Goal: Transaction & Acquisition: Purchase product/service

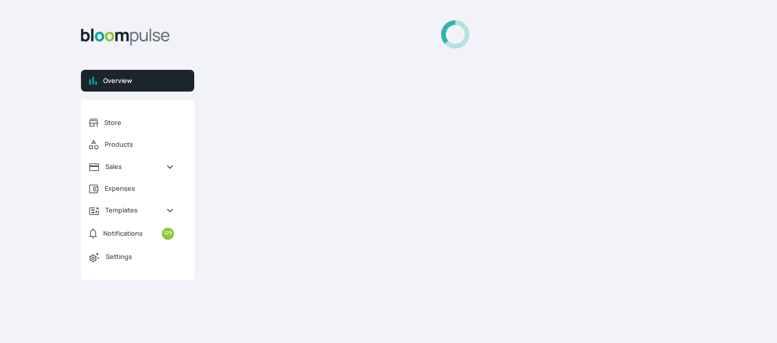
select select "2025"
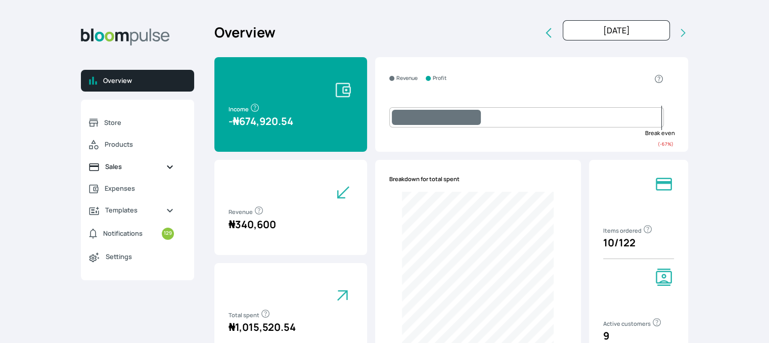
click at [110, 163] on span "Sales" at bounding box center [131, 167] width 53 height 10
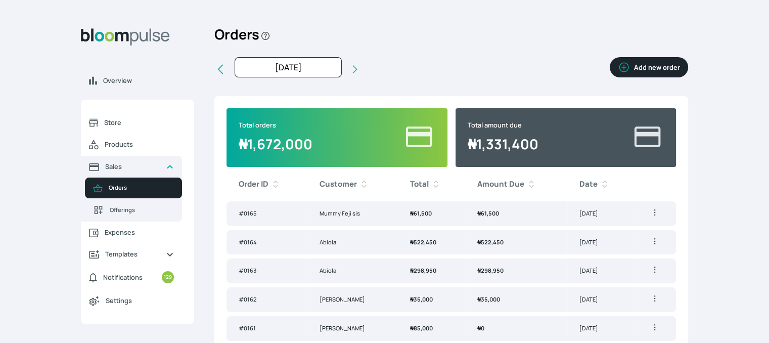
click at [657, 70] on button "Add new order" at bounding box center [649, 67] width 78 height 20
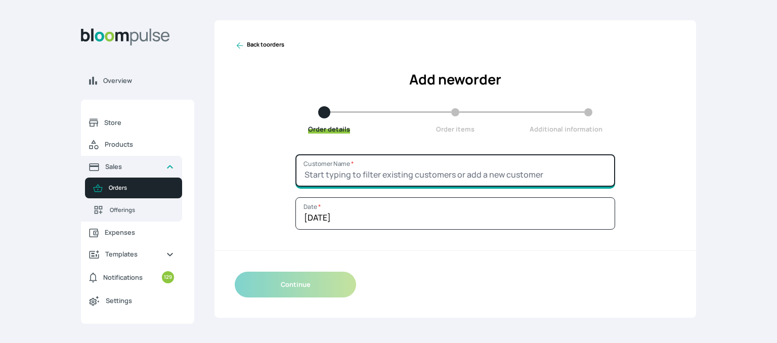
click at [426, 174] on input "Customer Name *" at bounding box center [455, 170] width 320 height 32
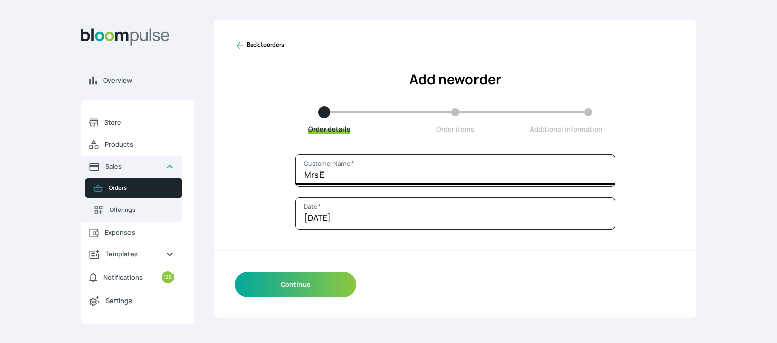
click at [499, 141] on div "Back to orders Add new order Order details Order items Additional information" at bounding box center [454, 87] width 481 height 134
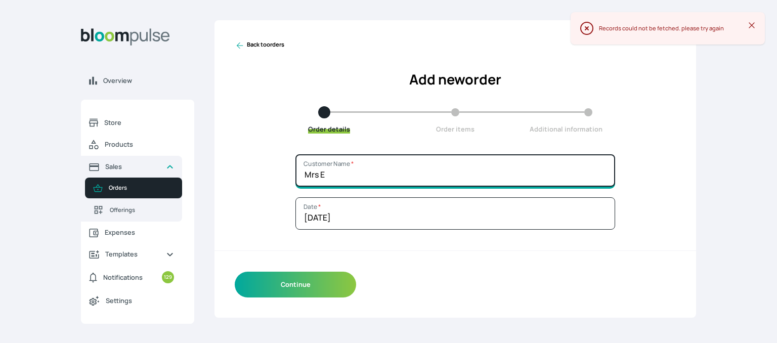
click at [375, 163] on input "Mrs E" at bounding box center [455, 170] width 320 height 32
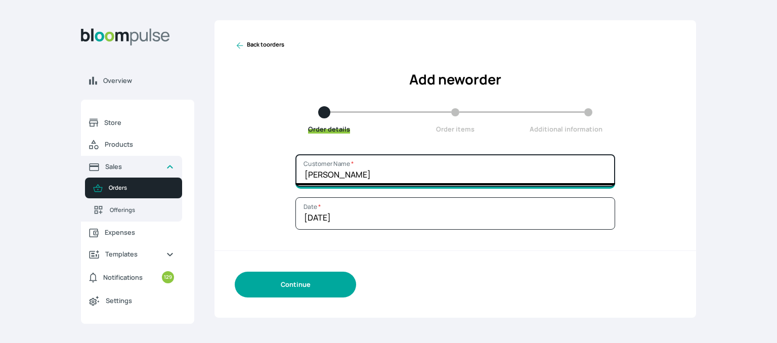
type input "[PERSON_NAME]"
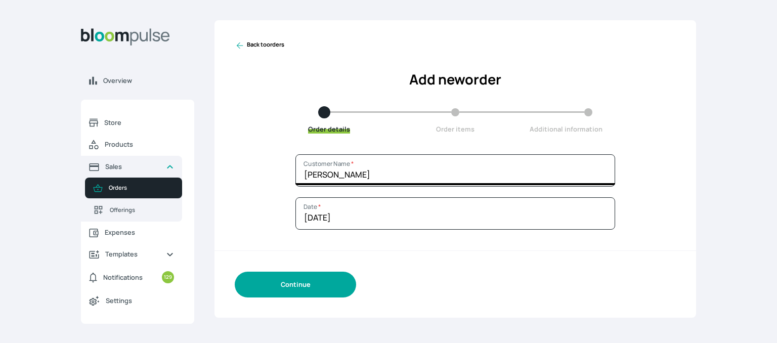
click at [314, 285] on button "Continue" at bounding box center [295, 285] width 121 height 26
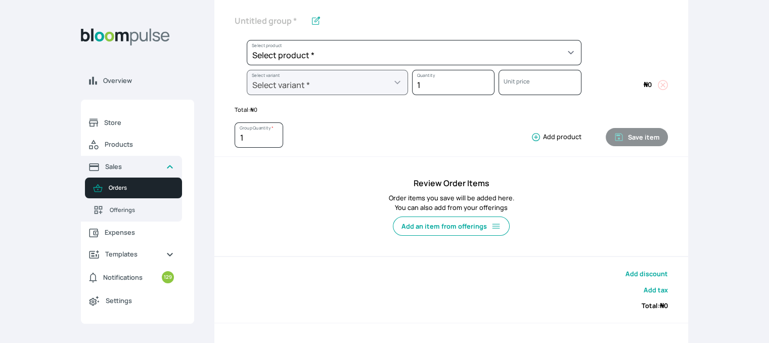
scroll to position [202, 0]
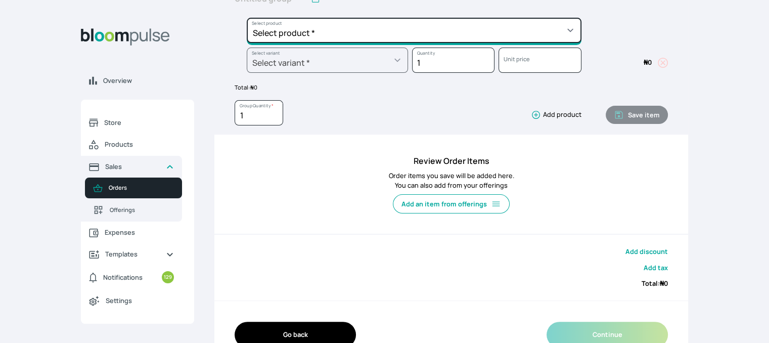
click at [407, 26] on select "Select product * Cake Decoration for 8inches High Chocolate oil based Round Cak…" at bounding box center [414, 30] width 335 height 25
select select "a288c6ae-7a33-4d48-9e4d-feb53a4d1c56"
click at [247, 18] on select "Select product * Cake Decoration for 8inches High Chocolate oil based Round Cak…" at bounding box center [414, 30] width 335 height 25
type input "Pound Round Cake"
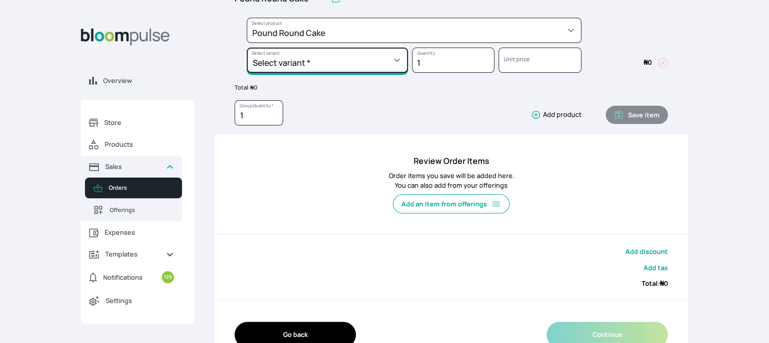
click at [338, 66] on select "Select variant * 10inches 11inches 12inches 13inches 14inches 6inches 7inches 8…" at bounding box center [327, 60] width 161 height 25
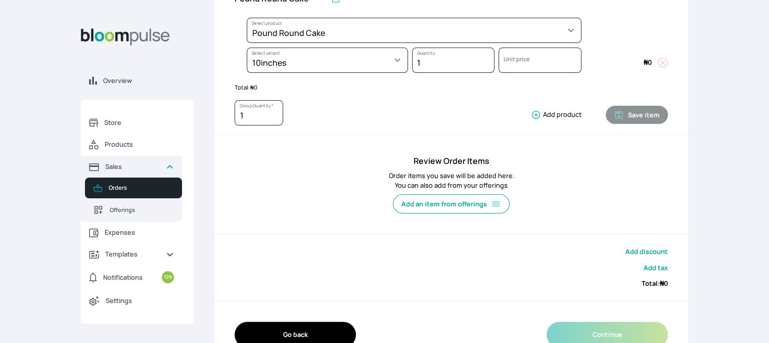
select select "a288c6ae-7a33-4d48-9e4d-feb53a4d1c56"
select select "1d68d43b-64fb-4d2e-bce6-df5c9a383ff4"
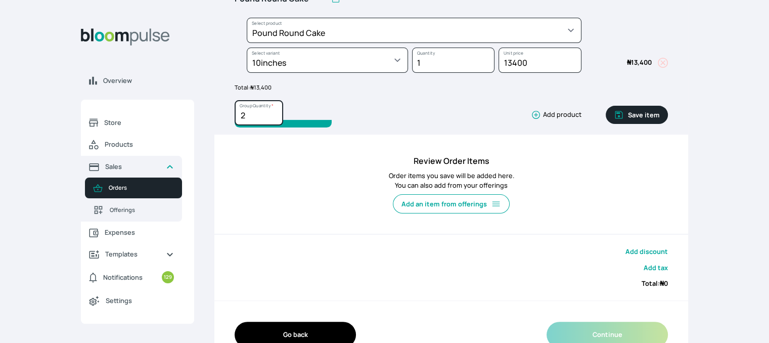
click at [273, 112] on input "2" at bounding box center [259, 112] width 49 height 25
click at [273, 112] on input "3" at bounding box center [259, 112] width 49 height 25
type input "2"
click at [275, 118] on input "2" at bounding box center [259, 112] width 49 height 25
click at [630, 112] on button "Save item" at bounding box center [637, 115] width 62 height 18
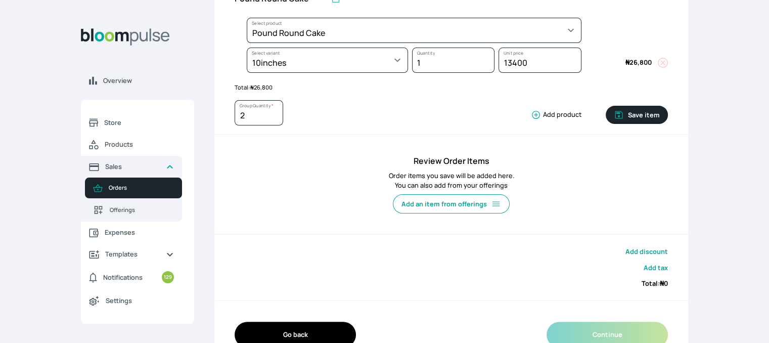
type input "1"
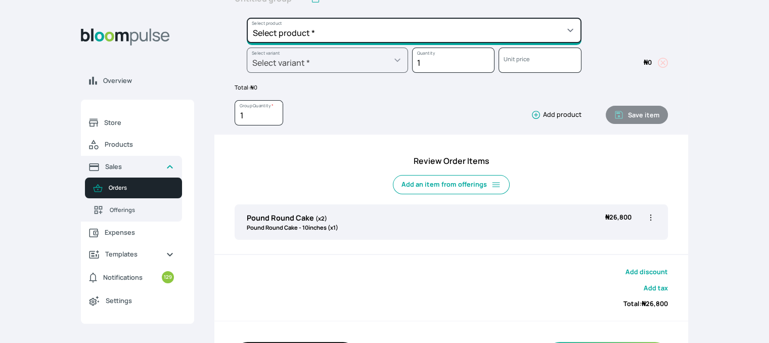
click at [471, 32] on select "Select product * Cake Decoration for 8inches High Chocolate oil based Round Cak…" at bounding box center [414, 30] width 335 height 25
select select "308ec9aa-9c9b-4c8b-9137-5de2303ab237"
click at [247, 18] on select "Select product * Cake Decoration for 8inches High Chocolate oil based Round Cak…" at bounding box center [414, 30] width 335 height 25
type input "Redvelvet oil based Round Cake"
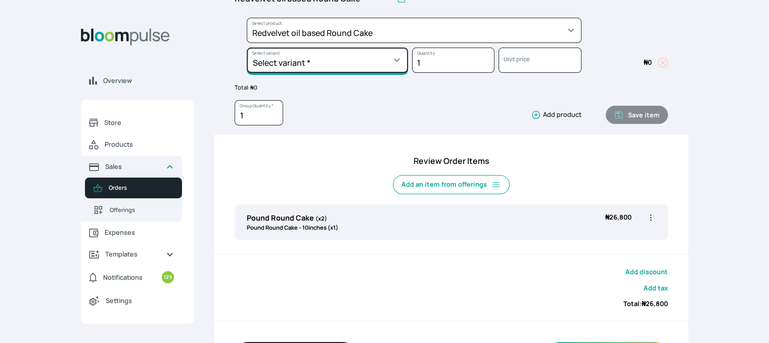
click at [338, 65] on select "Select variant * 10inches 11inches 12inches 6inches 7inches 8inches 9inches" at bounding box center [327, 60] width 161 height 25
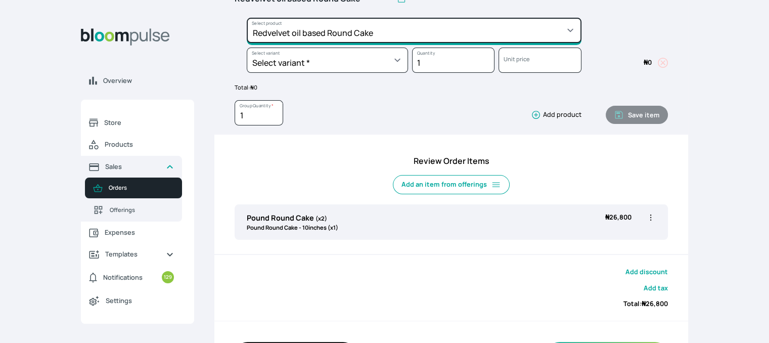
click at [333, 35] on select "Select product * Cake Decoration for 8inches High Chocolate oil based Round Cak…" at bounding box center [414, 30] width 335 height 25
select select "03a9c920-d373-4b55-9805-9de923defabf"
click at [247, 18] on select "Select product * Cake Decoration for 8inches High Chocolate oil based Round Cak…" at bounding box center [414, 30] width 335 height 25
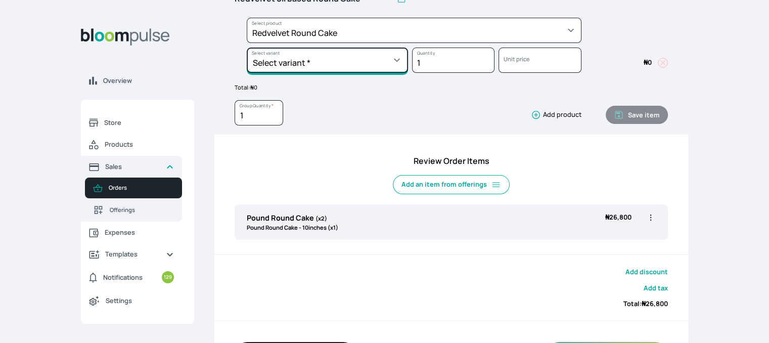
click at [366, 52] on select "Select variant * 10inches 11inches 12inches 13inches 14inches 6inches 7inches 8…" at bounding box center [327, 60] width 161 height 25
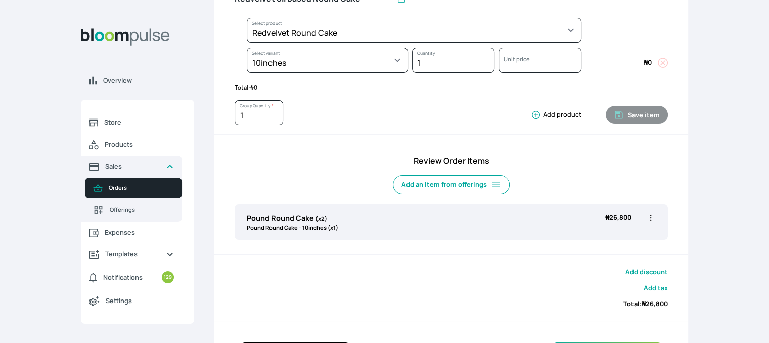
select select "03a9c920-d373-4b55-9805-9de923defabf"
select select "19e45940-045e-4ae9-8c12-ed8f81b9eb91"
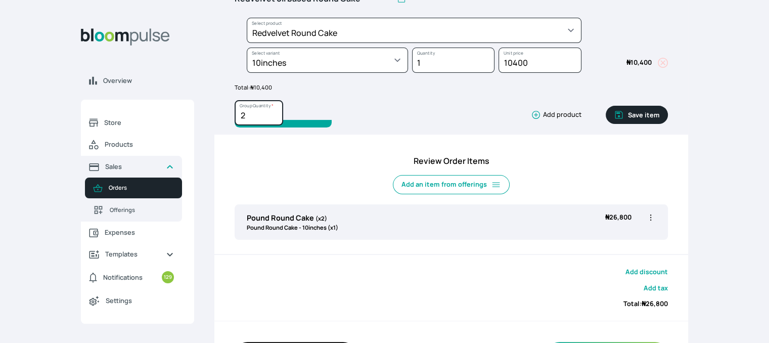
click at [274, 112] on input "2" at bounding box center [259, 112] width 49 height 25
type input "3"
click at [274, 112] on input "3" at bounding box center [259, 112] width 49 height 25
click at [635, 115] on button "Save item" at bounding box center [637, 115] width 62 height 18
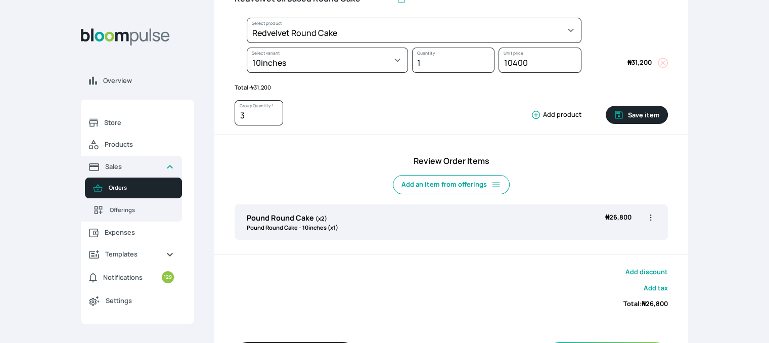
type input "1"
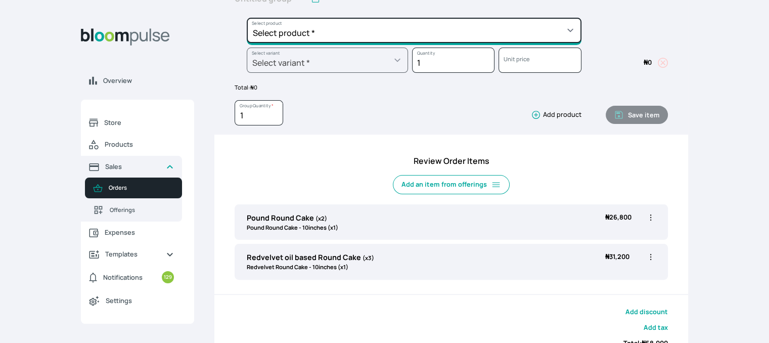
click at [368, 29] on select "Select product * Cake Decoration for 8inches High Chocolate oil based Round Cak…" at bounding box center [414, 30] width 335 height 25
select select "03a9c920-d373-4b55-9805-9de923defabf"
click at [247, 18] on select "Select product * Cake Decoration for 8inches High Chocolate oil based Round Cak…" at bounding box center [414, 30] width 335 height 25
type input "Redvelvet Round Cake"
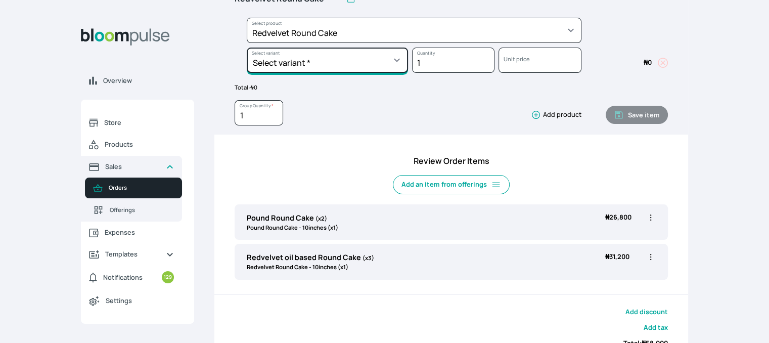
click at [328, 63] on select "Select variant * 10inches 11inches 12inches 13inches 14inches 6inches 7inches 8…" at bounding box center [327, 60] width 161 height 25
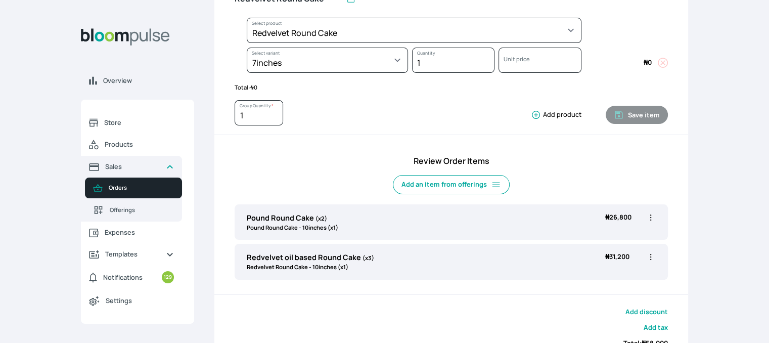
select select "03a9c920-d373-4b55-9805-9de923defabf"
select select "821cfaab-f321-4864-a9e1-725c6dd7af33"
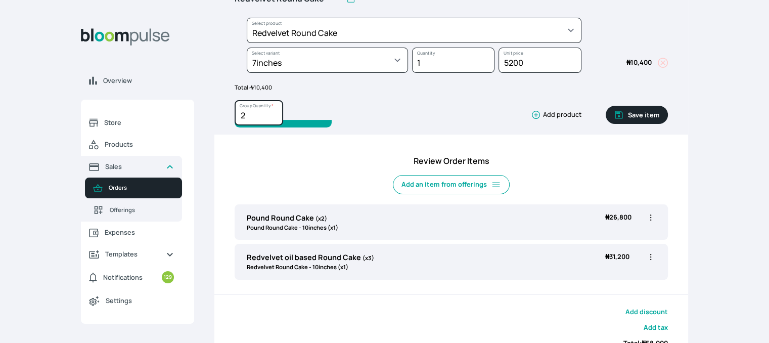
type input "2"
click at [277, 113] on input "2" at bounding box center [259, 112] width 49 height 25
click at [635, 113] on button "Save item" at bounding box center [637, 115] width 62 height 18
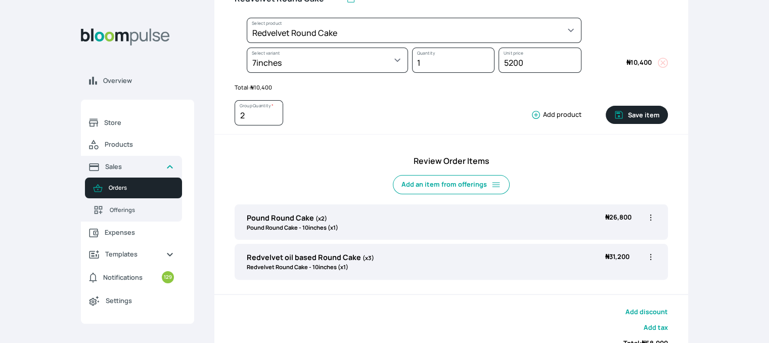
type input "1"
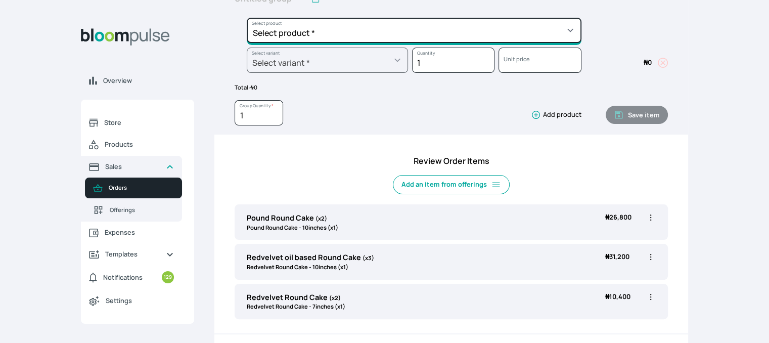
click at [493, 35] on select "Select product * Cake Decoration for 8inches High Chocolate oil based Round Cak…" at bounding box center [414, 30] width 335 height 25
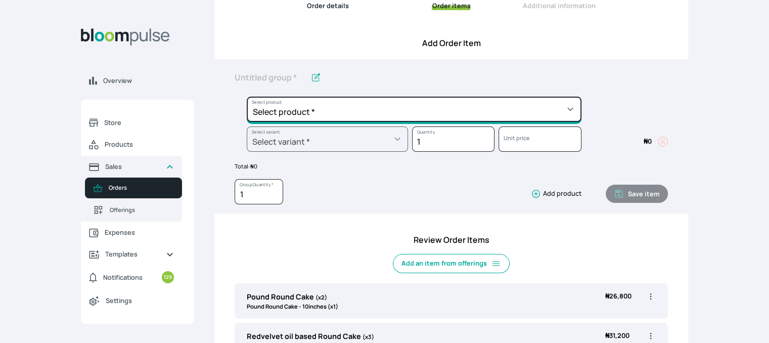
scroll to position [123, 0]
click at [488, 104] on select "Select product * Cake Decoration for 8inches High Chocolate oil based Round Cak…" at bounding box center [414, 109] width 335 height 25
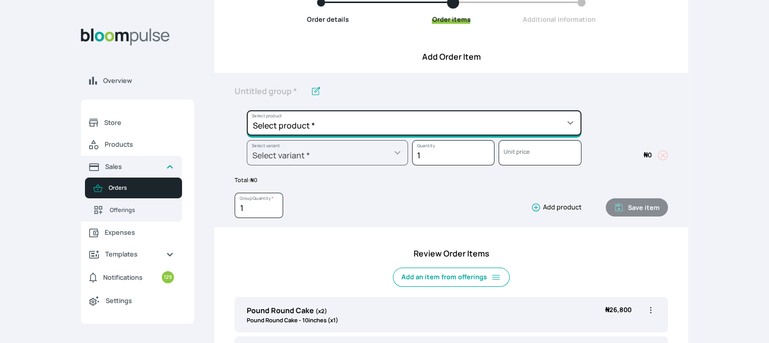
scroll to position [112, 0]
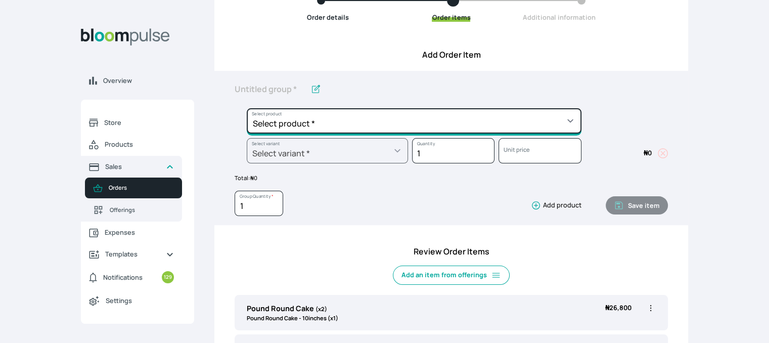
click at [482, 114] on select "Select product * Cake Decoration for 8inches High Chocolate oil based Round Cak…" at bounding box center [414, 120] width 335 height 25
select select "a288c6ae-7a33-4d48-9e4d-feb53a4d1c56"
click at [247, 108] on select "Select product * Cake Decoration for 8inches High Chocolate oil based Round Cak…" at bounding box center [414, 120] width 335 height 25
type input "Pound Round Cake"
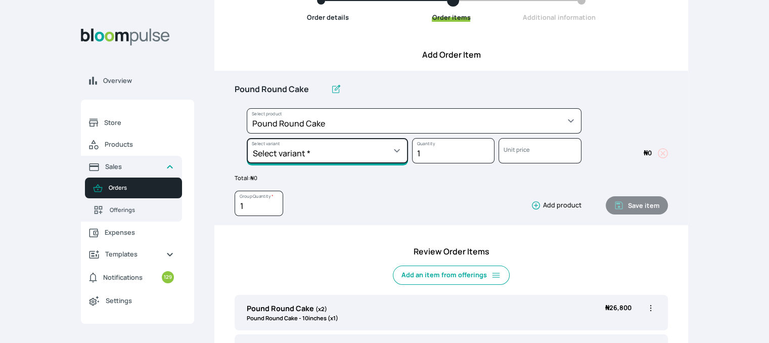
click at [340, 150] on select "Select variant * 10inches 11inches 12inches 13inches 14inches 6inches 7inches 8…" at bounding box center [327, 150] width 161 height 25
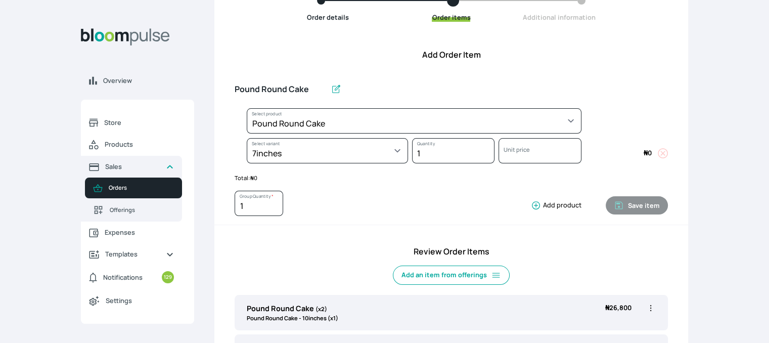
select select "a288c6ae-7a33-4d48-9e4d-feb53a4d1c56"
select select "19adb593-9bfa-4aca-8e71-2a95c6368711"
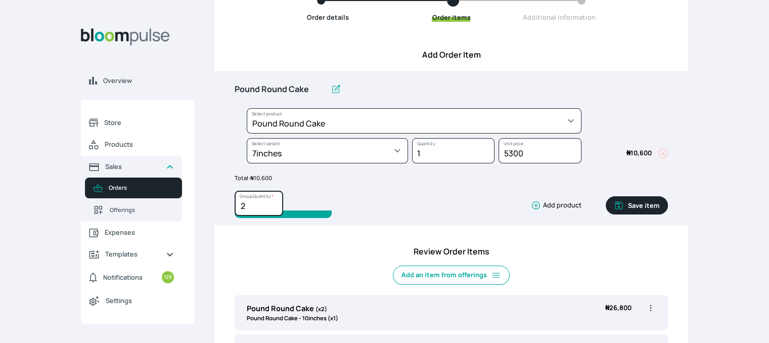
type input "2"
click at [274, 202] on input "2" at bounding box center [259, 203] width 49 height 25
click at [648, 202] on button "Save item" at bounding box center [637, 205] width 62 height 18
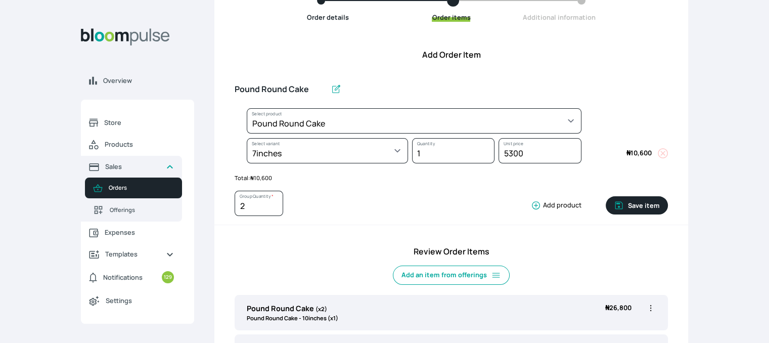
type input "1"
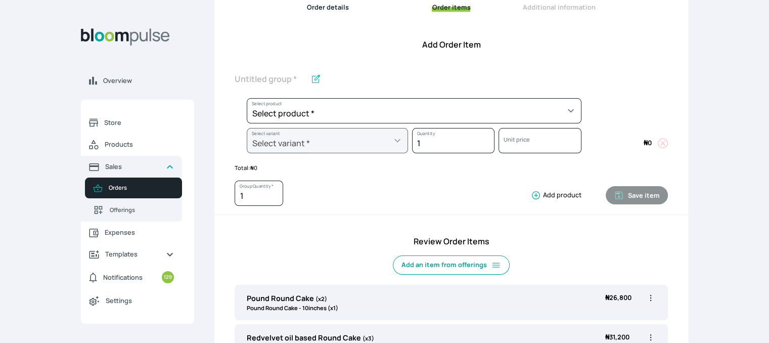
scroll to position [112, 0]
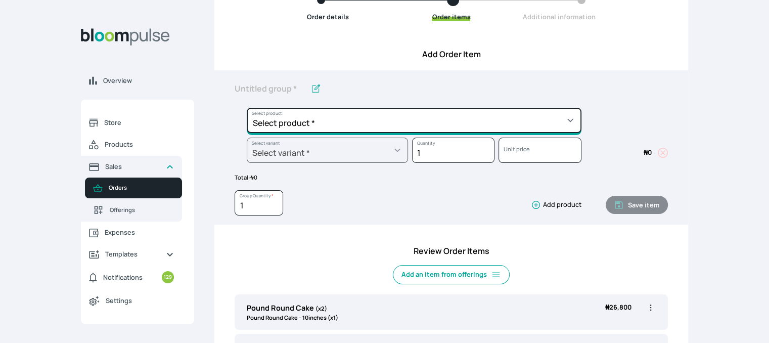
click at [544, 120] on select "Select product * Cake Decoration for 8inches High Chocolate oil based Round Cak…" at bounding box center [414, 120] width 335 height 25
select select "645c6260-b6bb-4351-a585-2a2a1086c83c"
click at [247, 108] on select "Select product * Cake Decoration for 8inches High Chocolate oil based Round Cak…" at bounding box center [414, 120] width 335 height 25
type input "Swiss Meringue Buttercream"
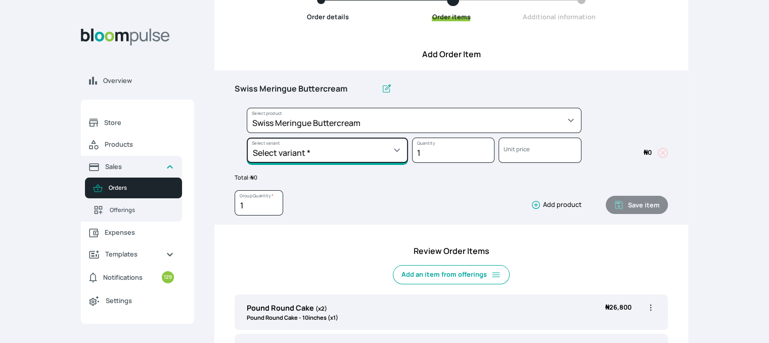
click at [341, 157] on select "Select variant * 1 batch Half batch" at bounding box center [327, 150] width 161 height 25
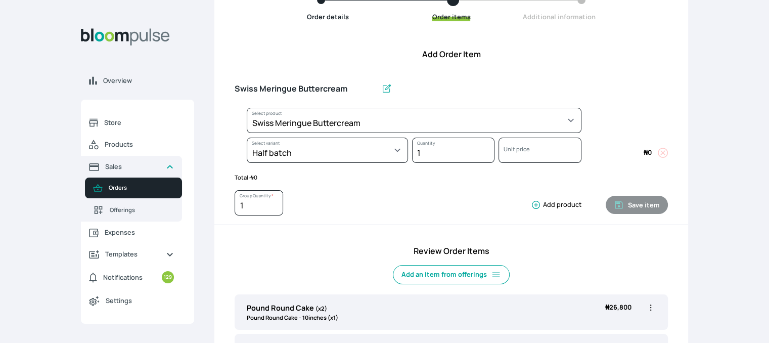
select select "645c6260-b6bb-4351-a585-2a2a1086c83c"
select select "fc7654b8-93b9-411b-9412-103ccf3fe3bb"
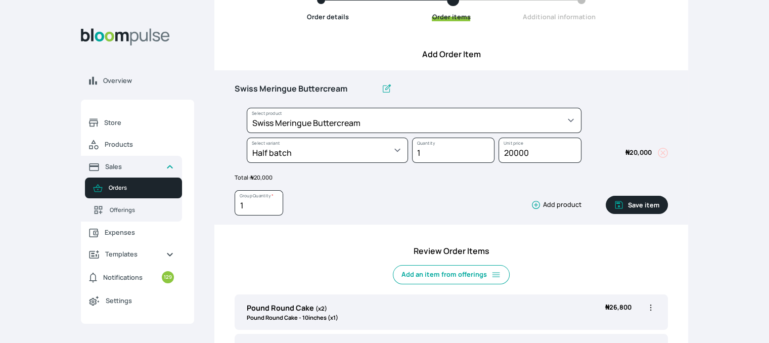
click at [640, 206] on button "Save item" at bounding box center [637, 205] width 62 height 18
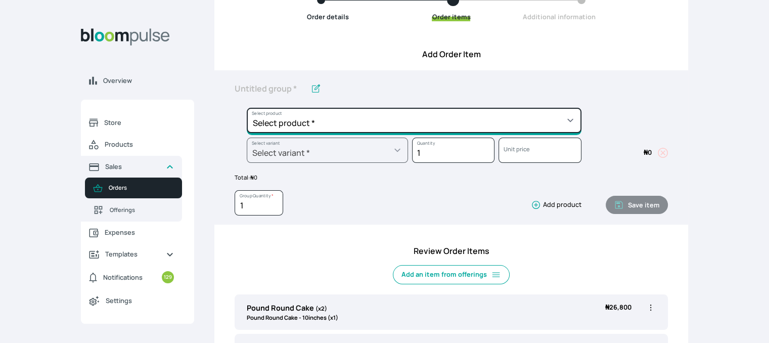
click at [426, 123] on select "Select product * Cake Decoration for 8inches High Chocolate oil based Round Cak…" at bounding box center [414, 120] width 335 height 25
select select "8010db02-07cd-44bd-8936-1cca38eae19c"
click at [247, 108] on select "Select product * Cake Decoration for 8inches High Chocolate oil based Round Cak…" at bounding box center [414, 120] width 335 height 25
type input "Fondant 1 Recipe"
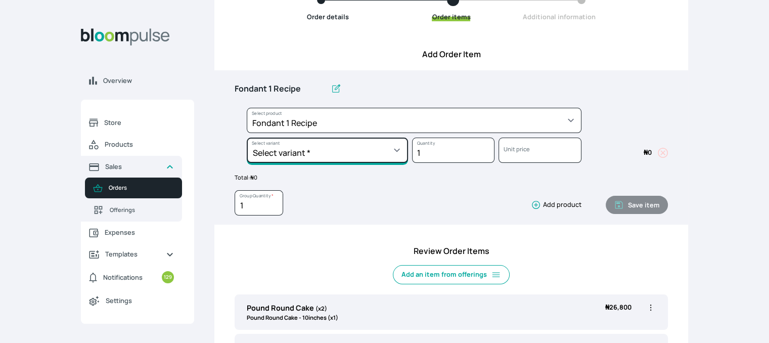
click at [354, 153] on select "Select variant * Regular" at bounding box center [327, 150] width 161 height 25
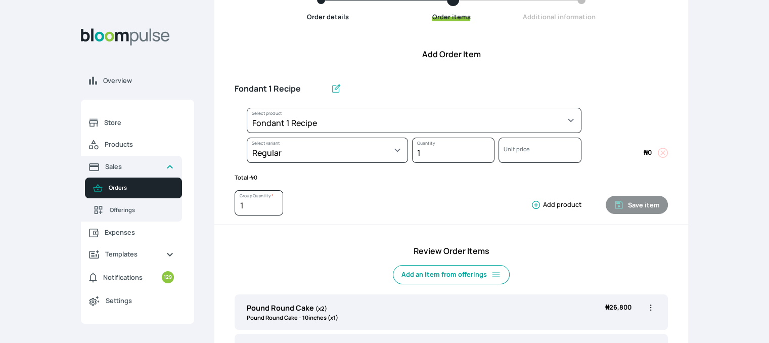
select select "8010db02-07cd-44bd-8936-1cca38eae19c"
select select "42ad62f1-0410-4207-9b65-65b7136d5369"
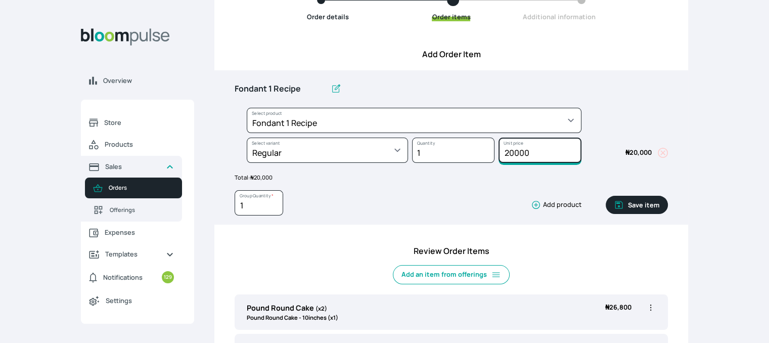
drag, startPoint x: 544, startPoint y: 154, endPoint x: 494, endPoint y: 155, distance: 50.1
click at [494, 155] on div "Select product * Cake Decoration for 8inches High Chocolate oil based Round Cak…" at bounding box center [451, 138] width 433 height 60
type input "18000"
click at [632, 199] on button "Save item" at bounding box center [637, 205] width 62 height 18
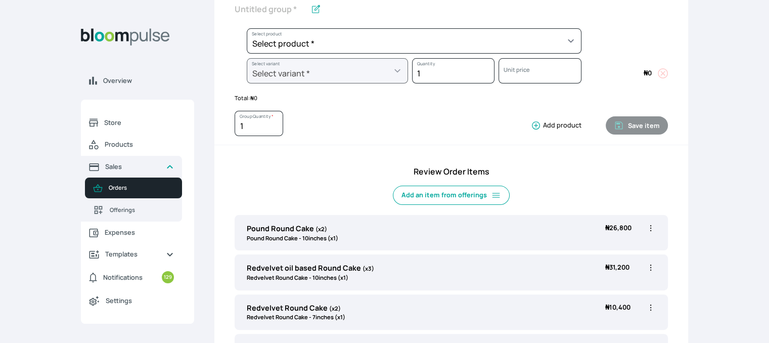
scroll to position [0, 0]
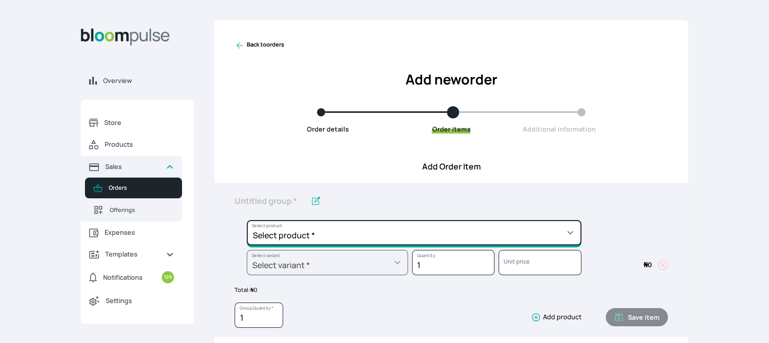
click at [469, 235] on select "Select product * Cake Decoration for 8inches High Chocolate oil based Round Cak…" at bounding box center [414, 232] width 335 height 25
select select "023b730d-bc46-477e-b7f7-d3522e7f455b"
click at [247, 220] on select "Select product * Cake Decoration for 8inches High Chocolate oil based Round Cak…" at bounding box center [414, 232] width 335 height 25
type input "Cake Decoration for 8inches High"
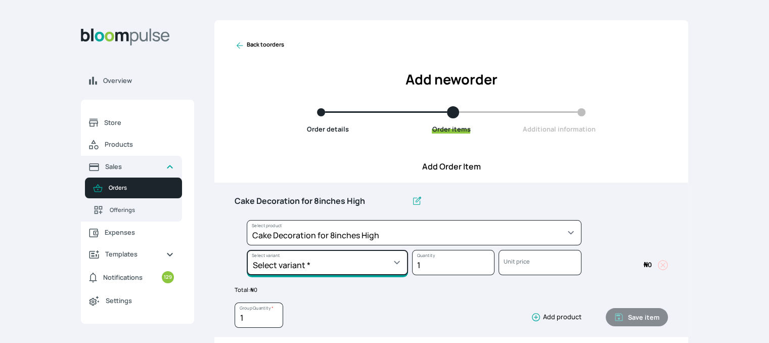
click at [354, 262] on select "Select variant * Basic Complex Regular" at bounding box center [327, 262] width 161 height 25
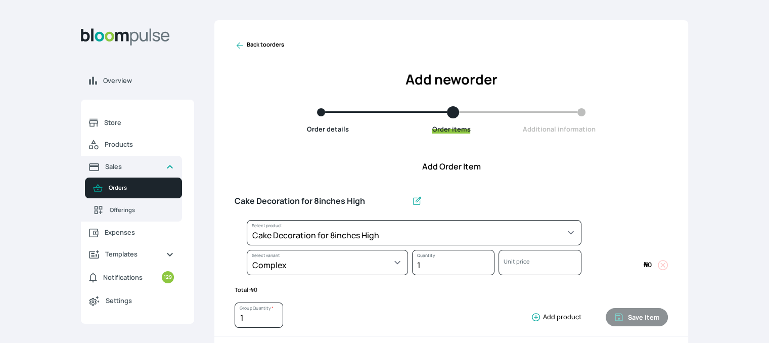
select select "023b730d-bc46-477e-b7f7-d3522e7f455b"
select select "dbb9cdde-0e9e-4f5c-891f-81d6220c5e38"
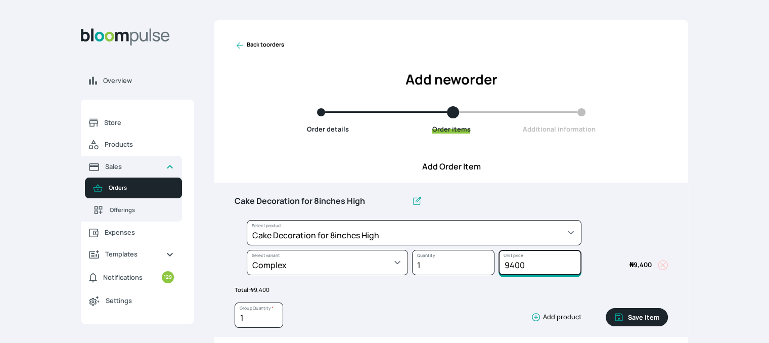
drag, startPoint x: 540, startPoint y: 269, endPoint x: 488, endPoint y: 270, distance: 51.1
click at [488, 270] on div "Select product * Cake Decoration for 8inches High Chocolate oil based Round Cak…" at bounding box center [451, 250] width 433 height 60
type input "20000"
click at [629, 313] on button "Save item" at bounding box center [637, 317] width 62 height 18
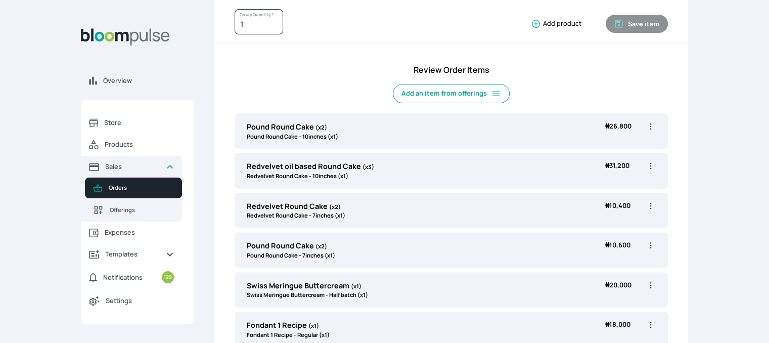
scroll to position [383, 0]
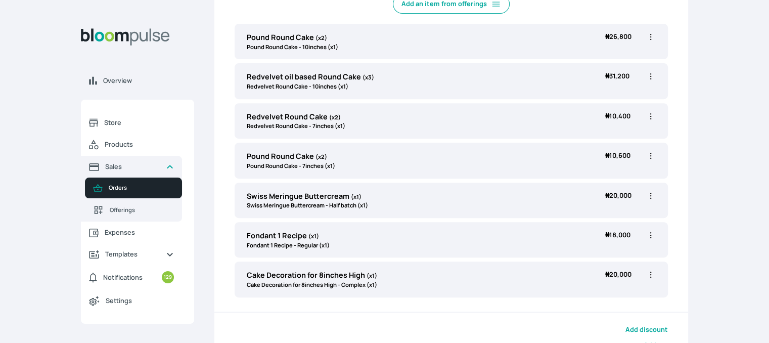
click at [651, 235] on icon "button" at bounding box center [651, 235] width 10 height 10
click at [600, 252] on span "Edit" at bounding box center [611, 256] width 73 height 10
type input "Fondant 1 Recipe"
select select "8010db02-07cd-44bd-8936-1cca38eae19c"
select select "42ad62f1-0410-4207-9b65-65b7136d5369"
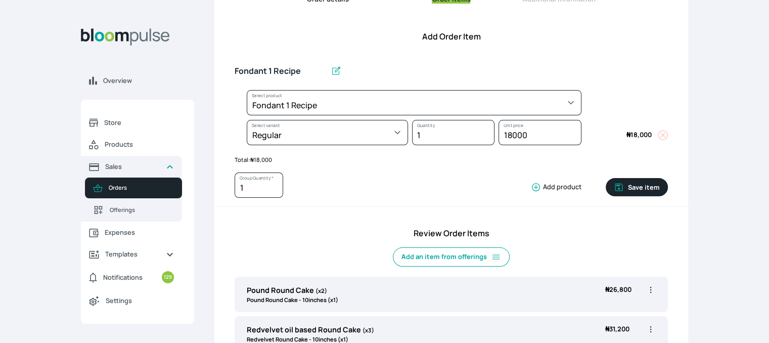
scroll to position [0, 0]
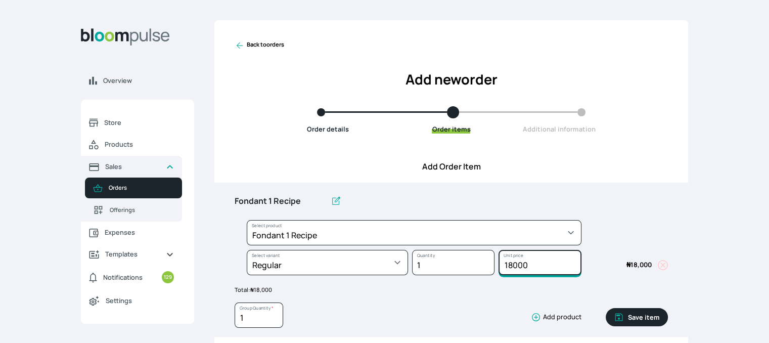
drag, startPoint x: 535, startPoint y: 263, endPoint x: 496, endPoint y: 261, distance: 39.0
click at [496, 261] on div "18000 Unit price" at bounding box center [538, 265] width 86 height 30
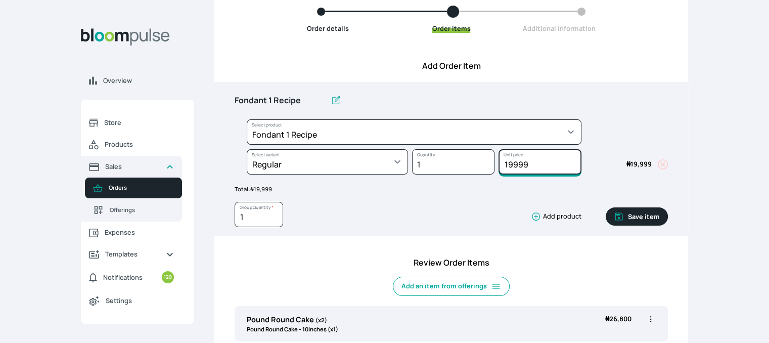
scroll to position [101, 0]
type input "20000"
click at [572, 158] on input "20000" at bounding box center [540, 161] width 82 height 25
click at [637, 217] on button "Save item" at bounding box center [637, 216] width 62 height 18
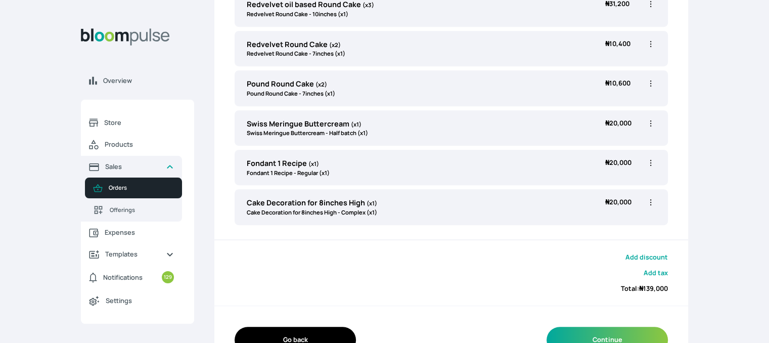
scroll to position [433, 0]
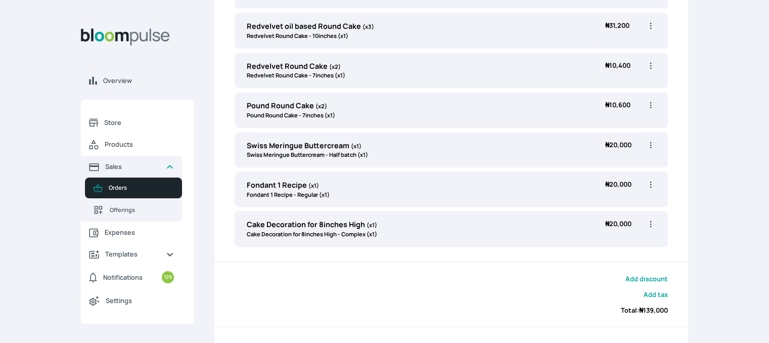
click at [648, 224] on icon "button" at bounding box center [651, 224] width 10 height 10
click at [608, 247] on span "Edit" at bounding box center [611, 245] width 73 height 10
type input "Cake Decoration for 8inches High"
select select "023b730d-bc46-477e-b7f7-d3522e7f455b"
select select "dbb9cdde-0e9e-4f5c-891f-81d6220c5e38"
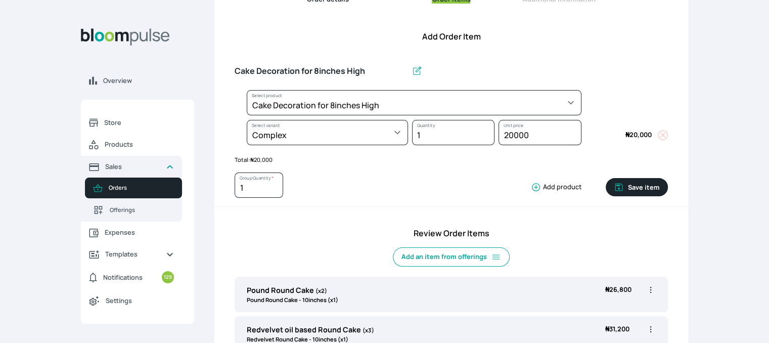
scroll to position [0, 0]
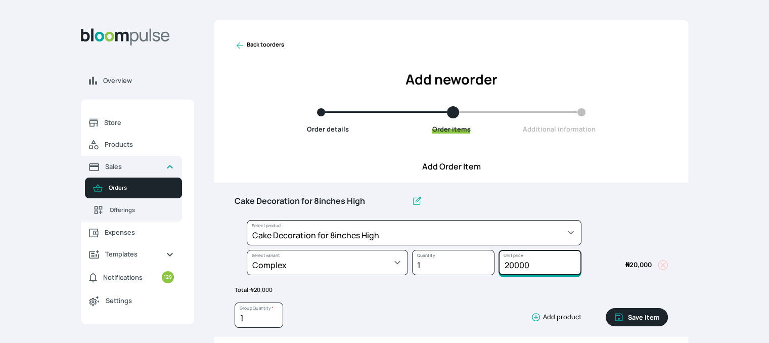
drag, startPoint x: 530, startPoint y: 263, endPoint x: 507, endPoint y: 262, distance: 23.3
click at [507, 262] on input "20000" at bounding box center [540, 262] width 82 height 25
type input "25000"
click at [639, 317] on button "Save item" at bounding box center [637, 317] width 62 height 18
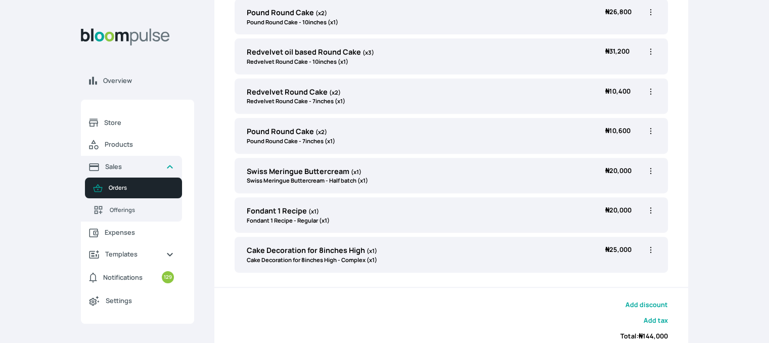
scroll to position [383, 0]
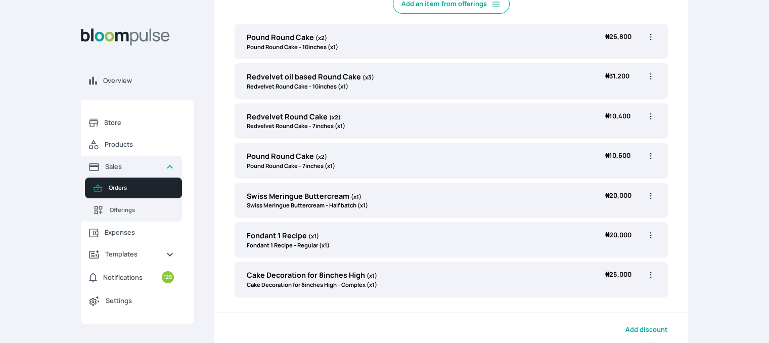
click at [649, 235] on icon "button" at bounding box center [651, 235] width 10 height 10
click at [648, 205] on div "Edit Duplicate Delete" at bounding box center [651, 200] width 10 height 19
click at [647, 191] on icon "button" at bounding box center [651, 196] width 10 height 10
click at [606, 218] on span "Edit" at bounding box center [611, 216] width 73 height 10
type input "Swiss Meringue Buttercream"
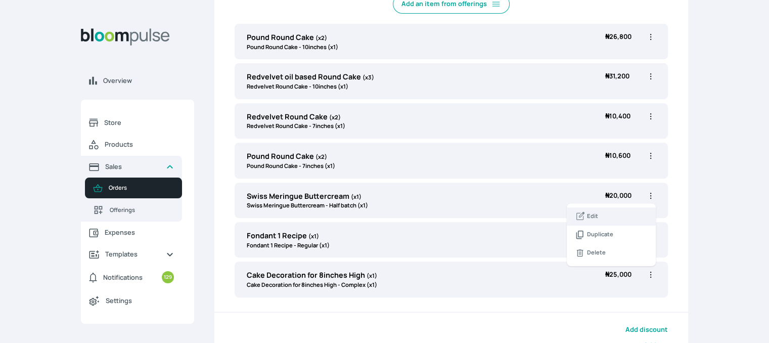
select select "645c6260-b6bb-4351-a585-2a2a1086c83c"
select select "fc7654b8-93b9-411b-9412-103ccf3fe3bb"
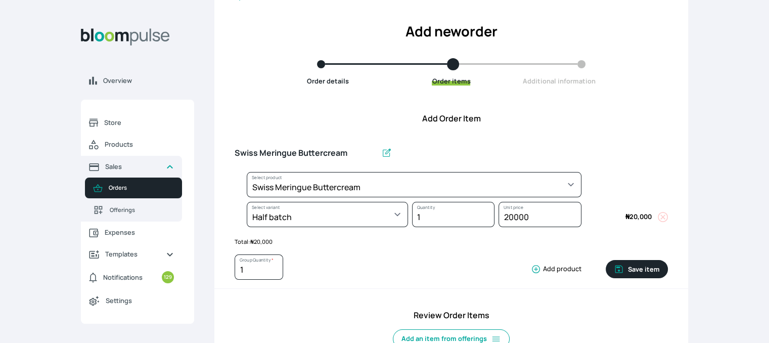
scroll to position [0, 0]
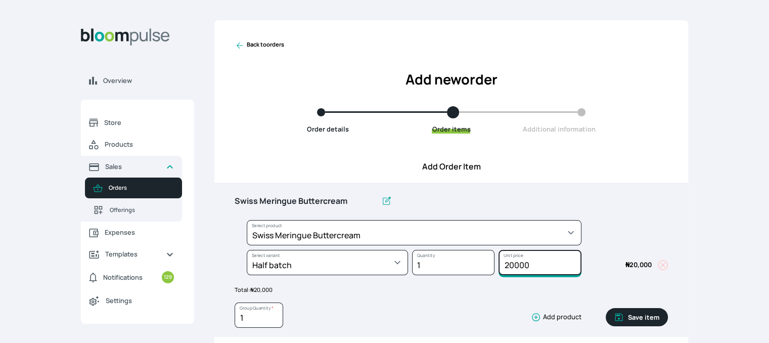
drag, startPoint x: 538, startPoint y: 264, endPoint x: 504, endPoint y: 264, distance: 33.9
click at [504, 264] on input "20000" at bounding box center [540, 262] width 82 height 25
type input "30000"
click at [645, 321] on button "Save item" at bounding box center [637, 317] width 62 height 18
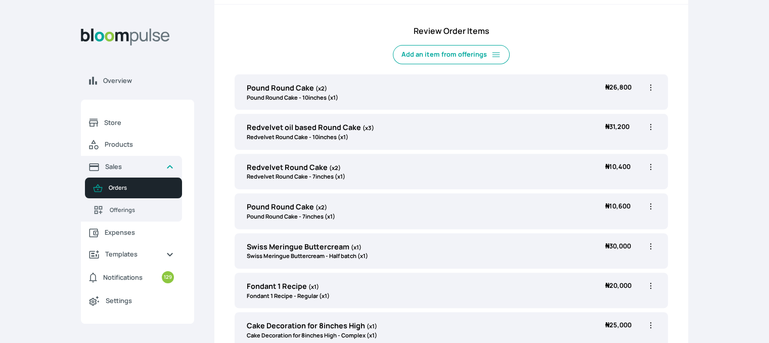
scroll to position [484, 0]
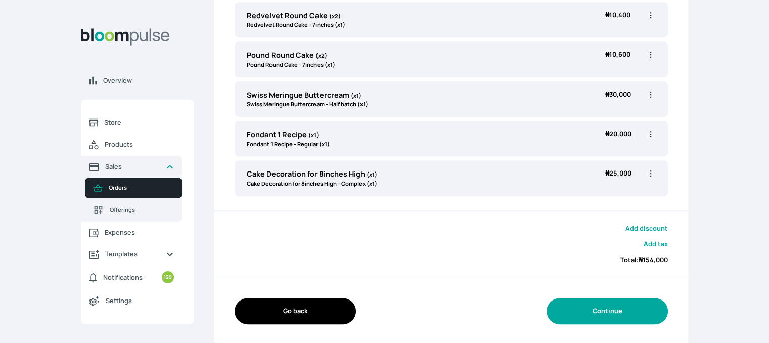
click at [607, 306] on button "Continue" at bounding box center [607, 311] width 121 height 26
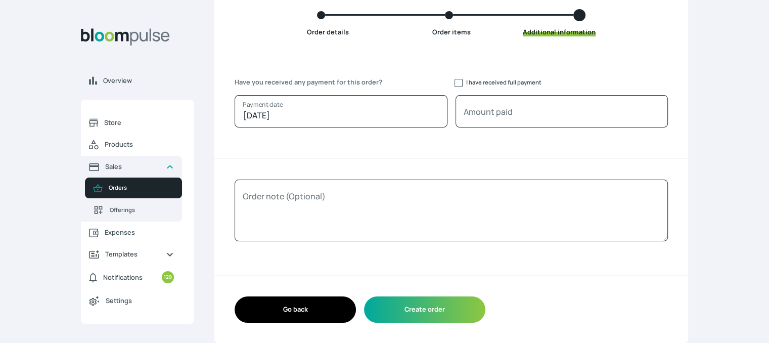
scroll to position [97, 0]
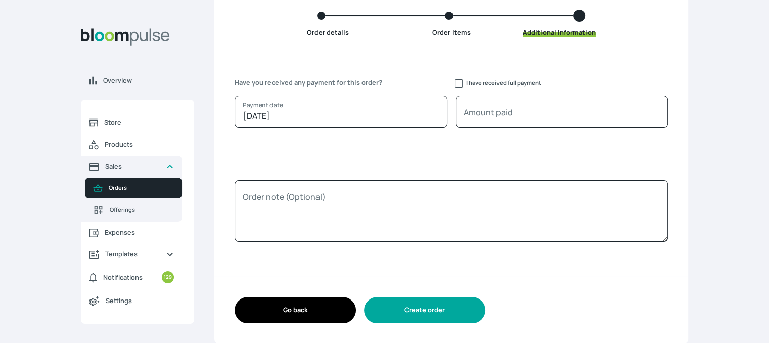
click at [431, 314] on button "Create order" at bounding box center [424, 310] width 121 height 26
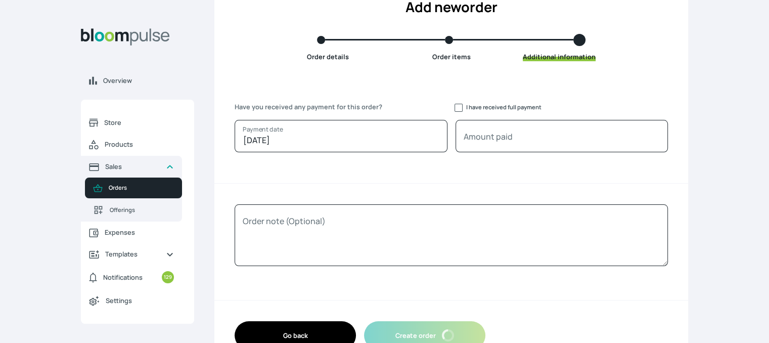
scroll to position [99, 0]
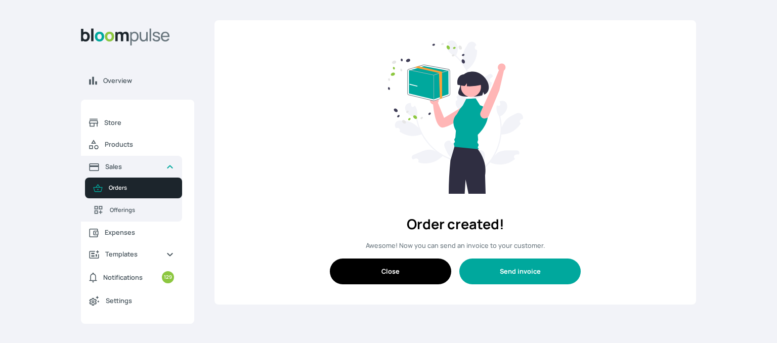
click at [510, 272] on button "Send invoice" at bounding box center [519, 271] width 121 height 26
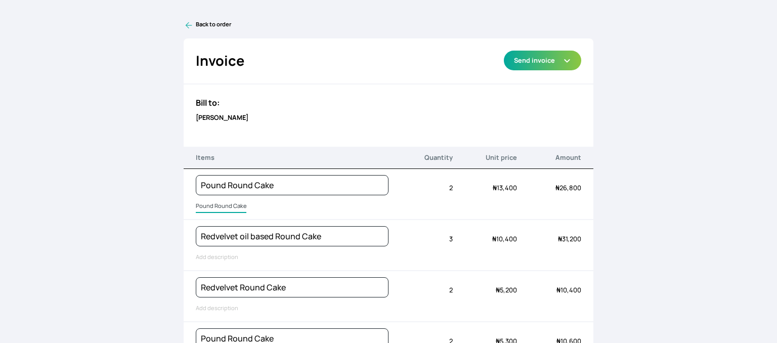
click at [228, 203] on input "Pound Round Cake" at bounding box center [221, 206] width 51 height 13
click at [228, 203] on input "Pound Round Cake" at bounding box center [228, 206] width 65 height 13
type input "10inches wide vanilla"
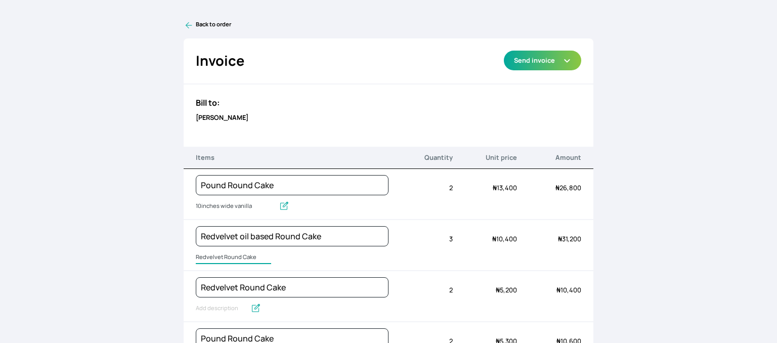
click at [219, 251] on input "Redvelvet Round Cake" at bounding box center [233, 257] width 75 height 13
click at [218, 257] on input "Redvelvet Round Cake" at bounding box center [233, 257] width 75 height 13
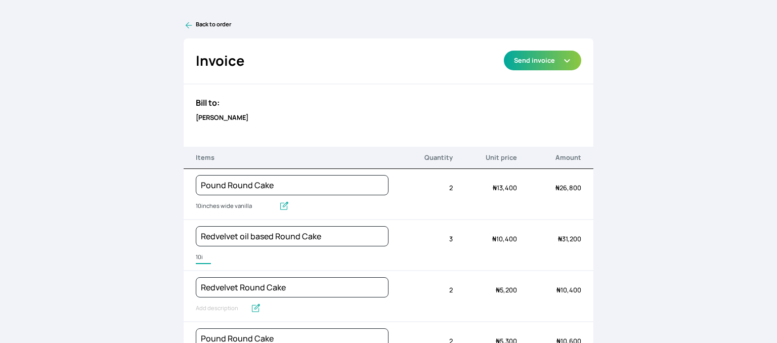
type input "10inches wide"
click at [217, 306] on input "Redvelvet Round Cake" at bounding box center [221, 308] width 51 height 13
click at [217, 306] on input "Redvelvet Round Cake" at bounding box center [233, 308] width 75 height 13
type input "&"
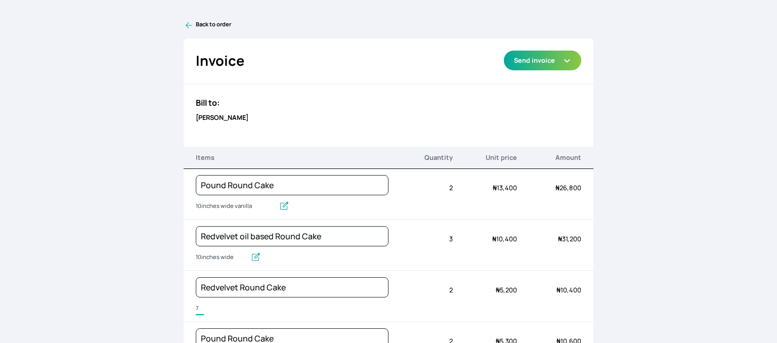
type input "7inches wide"
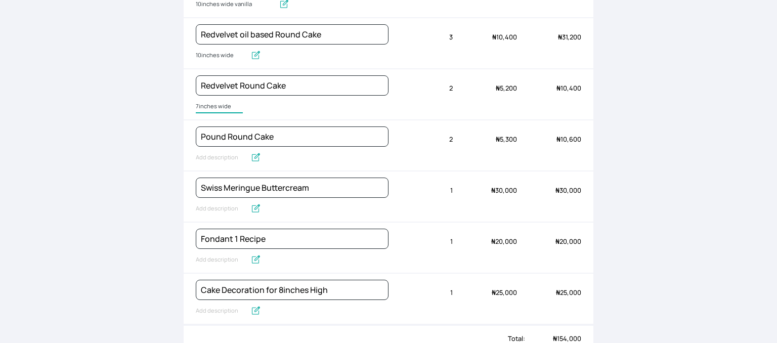
scroll to position [202, 0]
click at [217, 151] on input "Pound Round Cake" at bounding box center [228, 157] width 65 height 13
type input "7inches wide"
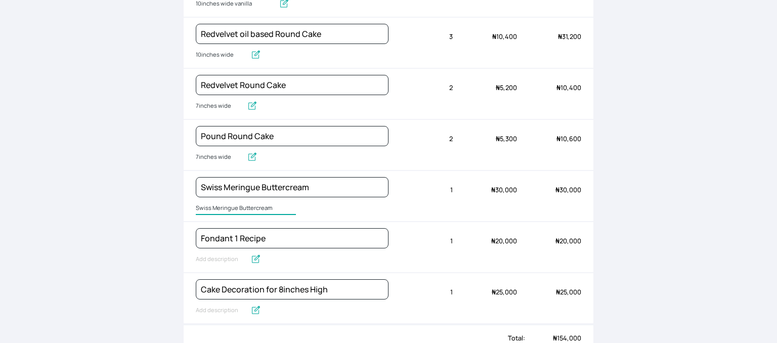
click at [220, 205] on input "Swiss Meringue Buttercream" at bounding box center [246, 208] width 100 height 13
type input "1kg Swiss Buttercream"
drag, startPoint x: 276, startPoint y: 235, endPoint x: 233, endPoint y: 233, distance: 43.1
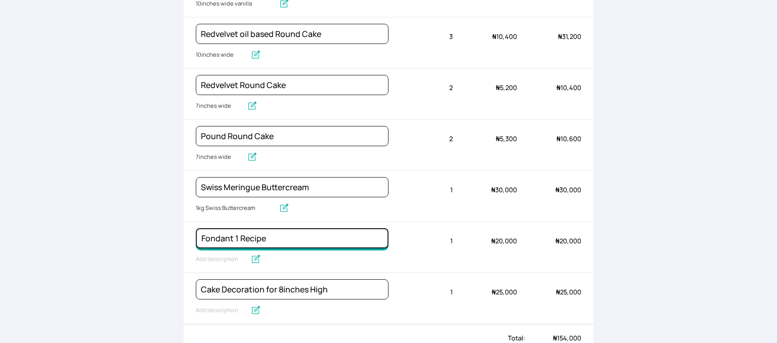
type input "Fondant"
click at [208, 255] on input "Fondant 1 Recipe" at bounding box center [228, 259] width 65 height 13
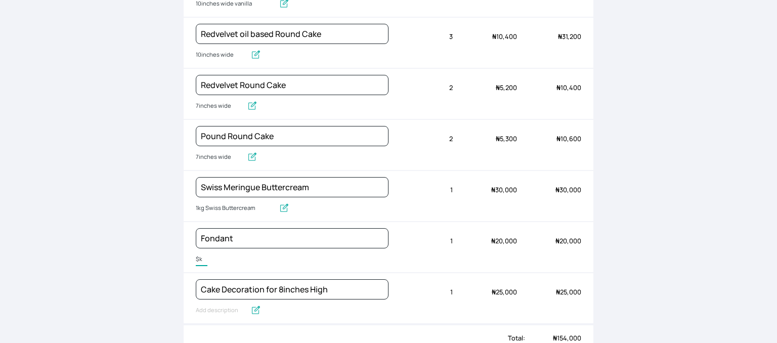
type input "$"
type input "4kg fondant"
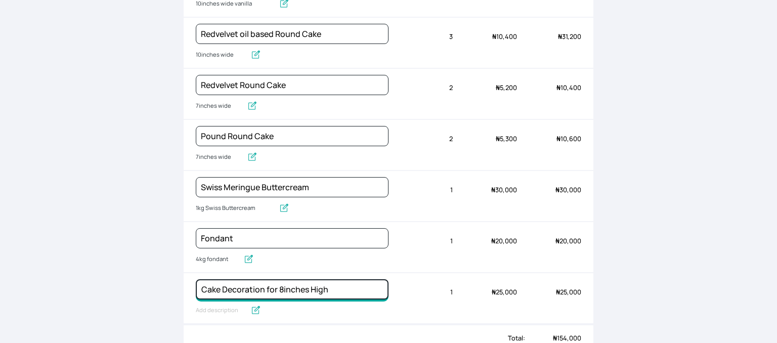
drag, startPoint x: 339, startPoint y: 284, endPoint x: 277, endPoint y: 286, distance: 61.7
type input "Cake Decoration for 2 tiers Fondant Cake"
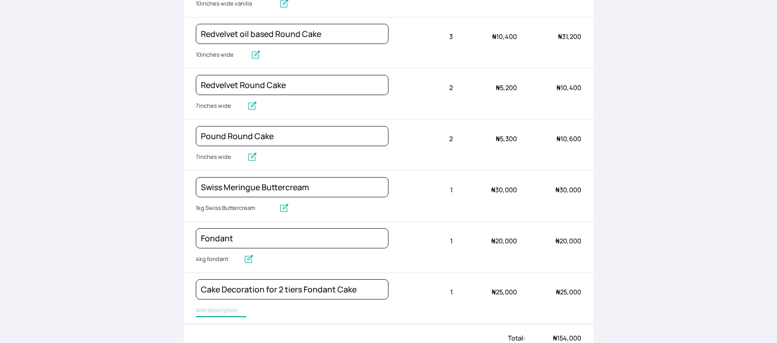
click at [231, 307] on input "text" at bounding box center [221, 310] width 51 height 13
click at [231, 307] on input "Cake Decoration for 8inches High" at bounding box center [256, 310] width 121 height 13
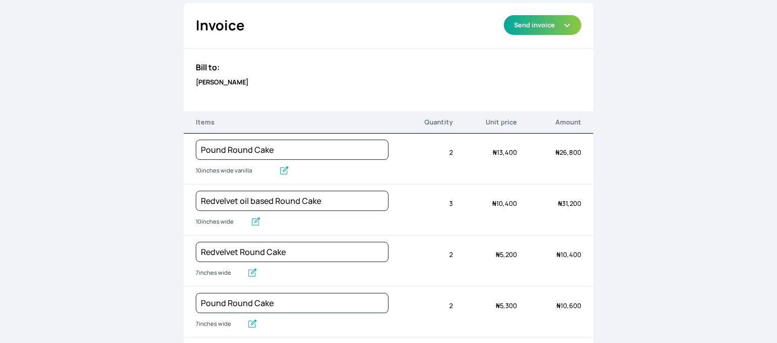
scroll to position [0, 0]
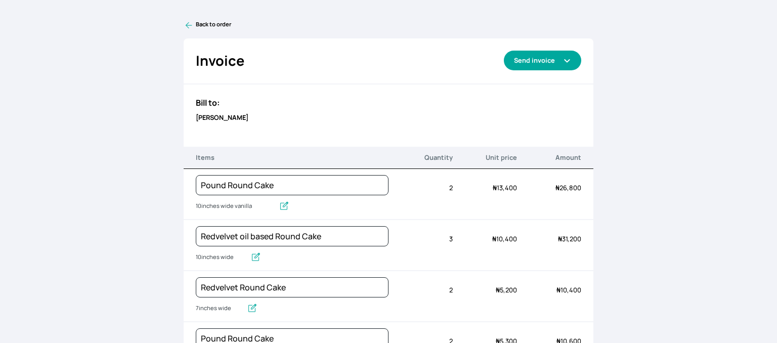
type input "Cake board, cake box, fondant 2d craft and 3d craft, cake structure support and…"
click at [554, 62] on button "Send invoice" at bounding box center [542, 61] width 77 height 20
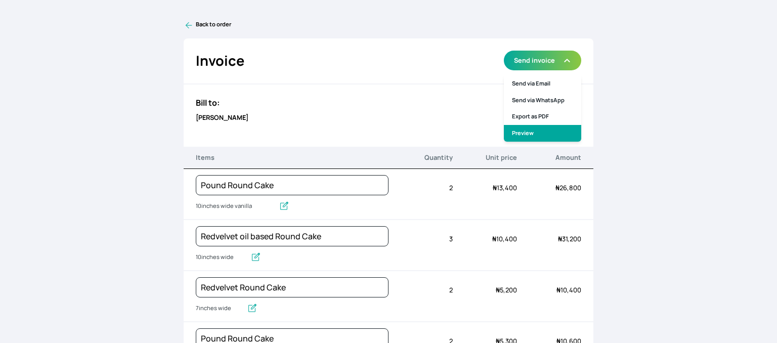
click at [528, 132] on link "Preview" at bounding box center [542, 133] width 77 height 17
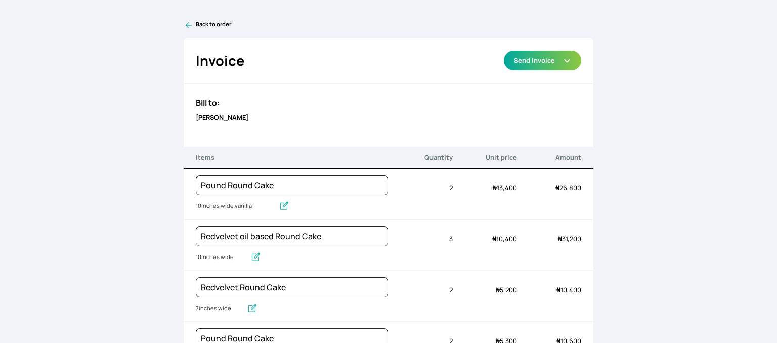
click at [204, 21] on link "Back to order" at bounding box center [389, 25] width 410 height 10
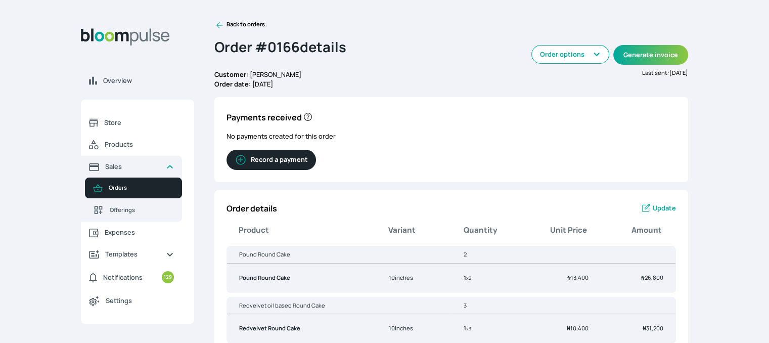
click at [663, 208] on span "Update" at bounding box center [664, 208] width 23 height 10
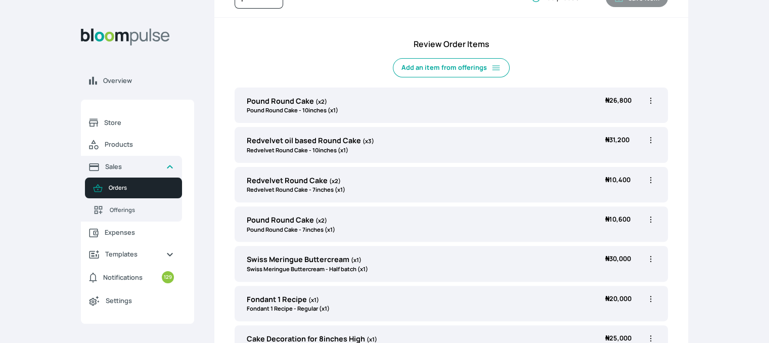
scroll to position [354, 0]
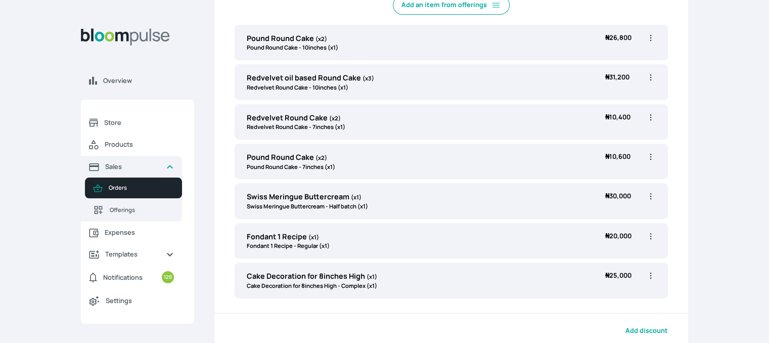
click at [649, 38] on icon "button" at bounding box center [651, 38] width 10 height 10
click at [633, 59] on span "Edit" at bounding box center [611, 59] width 73 height 10
type input "Pound Round Cake"
type input "2"
select select "a288c6ae-7a33-4d48-9e4d-feb53a4d1c56"
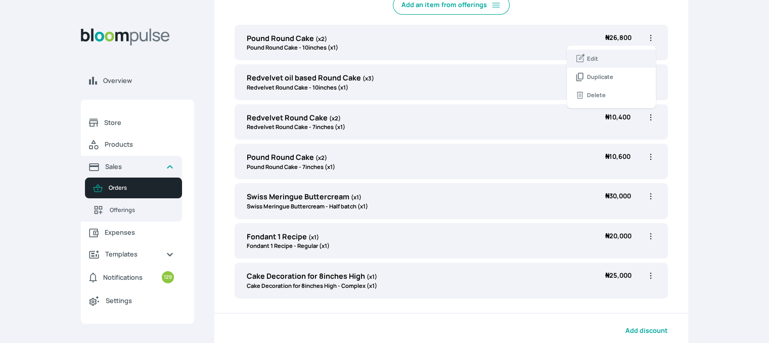
select select "1d68d43b-64fb-4d2e-bce6-df5c9a383ff4"
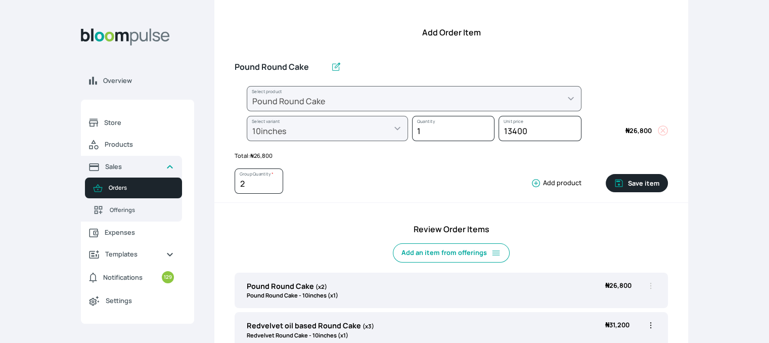
scroll to position [101, 0]
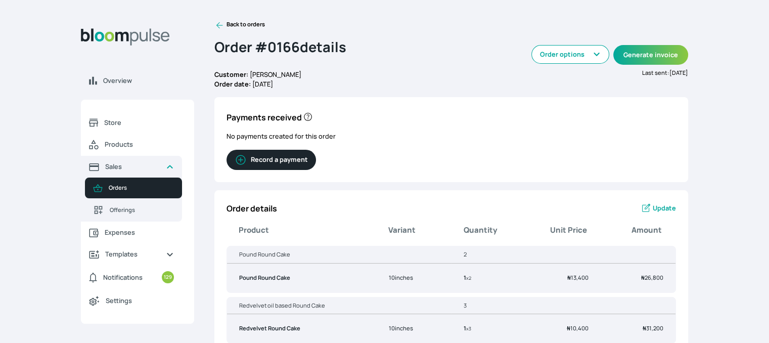
click at [221, 26] on icon at bounding box center [219, 25] width 10 height 10
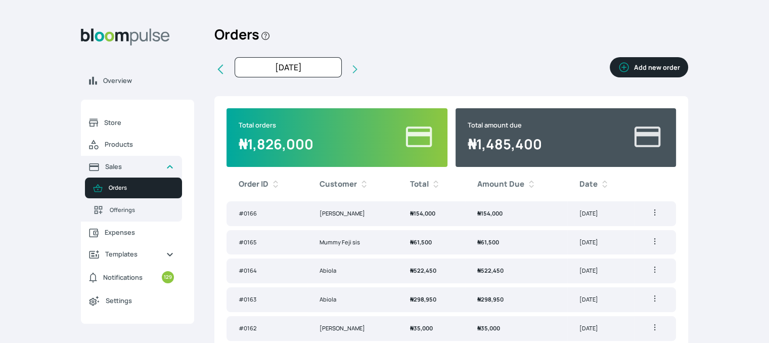
click at [648, 70] on button "Add new order" at bounding box center [649, 67] width 78 height 20
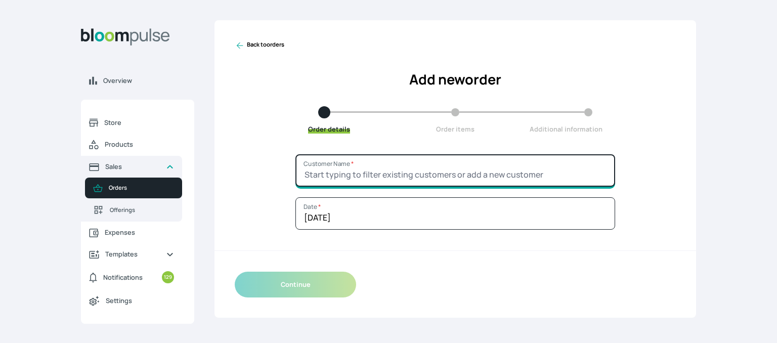
click at [494, 168] on input "Customer Name *" at bounding box center [455, 170] width 320 height 32
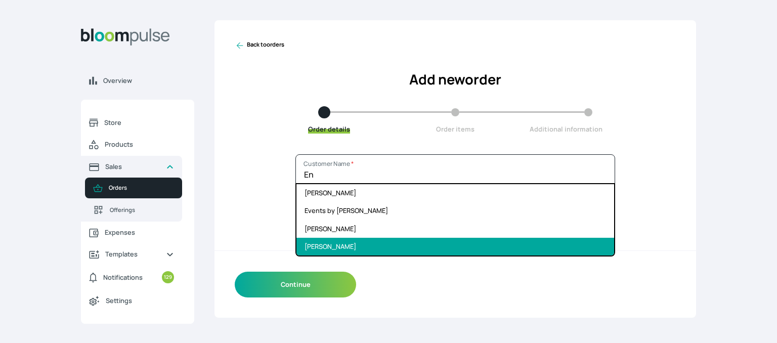
click at [370, 240] on li "[PERSON_NAME]" at bounding box center [455, 247] width 318 height 18
type input "[PERSON_NAME]"
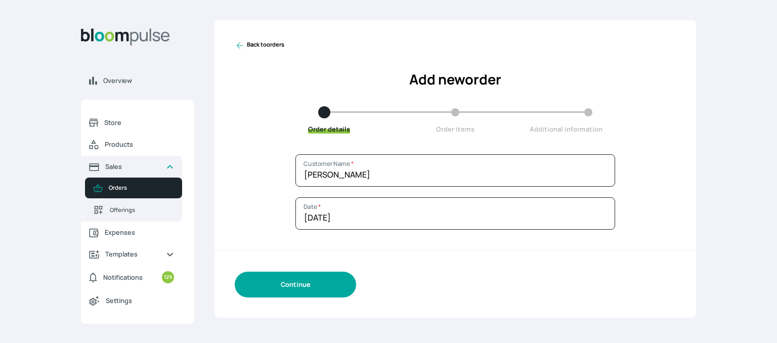
click at [318, 286] on button "Continue" at bounding box center [295, 285] width 121 height 26
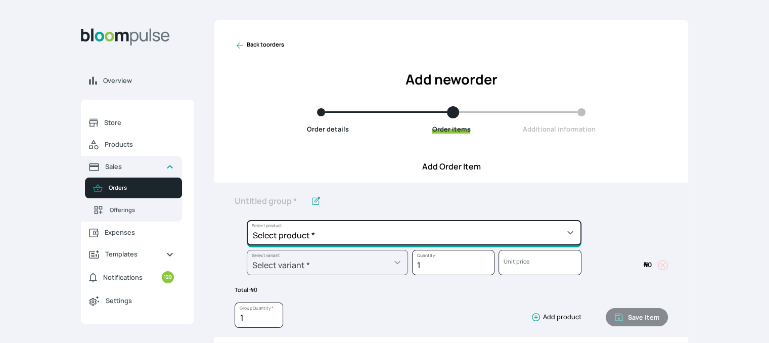
click at [320, 237] on select "Select product * Cake Decoration for 8inches High Chocolate oil based Round Cak…" at bounding box center [414, 232] width 335 height 25
select select "3f027547-2a99-4df5-962e-19a02a6fb94e"
type input "Redvelvet Cake Batter"
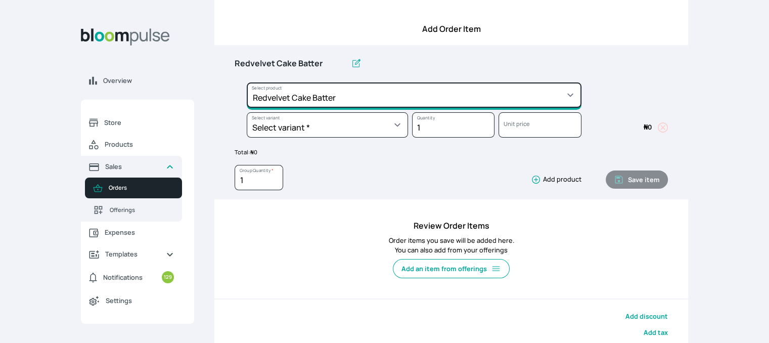
scroll to position [202, 0]
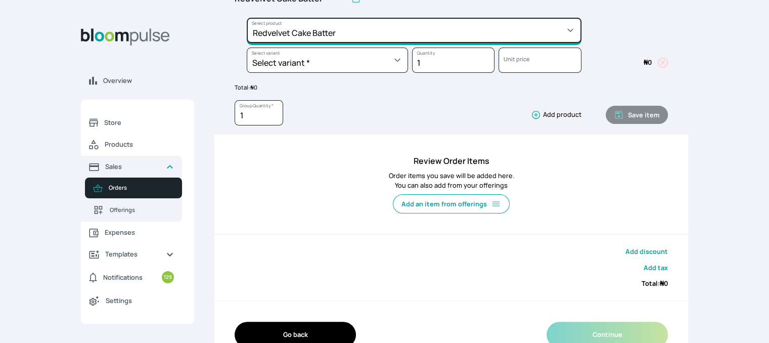
click at [327, 30] on select "Select product * Cake Decoration for 8inches High Chocolate oil based Round Cak…" at bounding box center [414, 30] width 335 height 25
select select "a288c6ae-7a33-4d48-9e4d-feb53a4d1c56"
click at [247, 18] on select "Select product * Cake Decoration for 8inches High Chocolate oil based Round Cak…" at bounding box center [414, 30] width 335 height 25
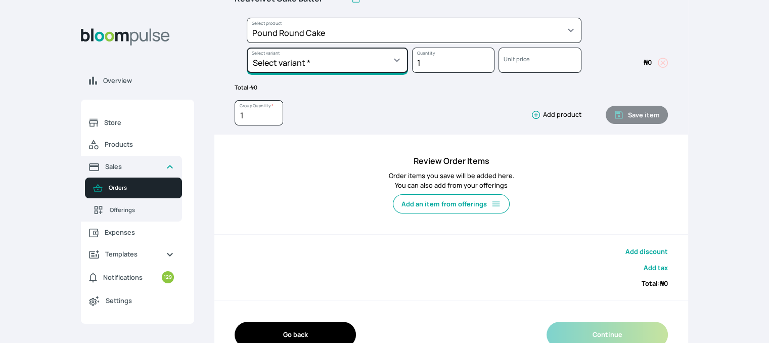
click at [320, 61] on select "Select variant * 10inches 11inches 12inches 13inches 14inches 6inches 7inches 8…" at bounding box center [327, 60] width 161 height 25
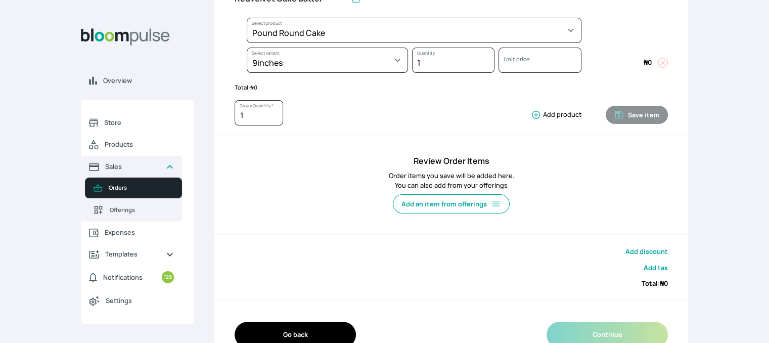
select select "a288c6ae-7a33-4d48-9e4d-feb53a4d1c56"
select select "90104d7c-91f6-4a51-97f2-62ef757fae1a"
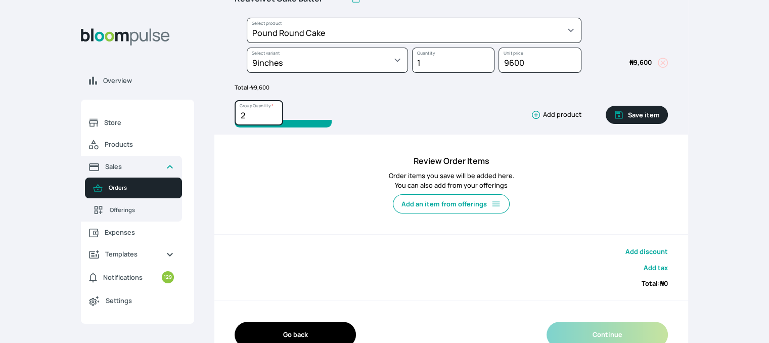
type input "2"
click at [273, 109] on input "2" at bounding box center [259, 112] width 49 height 25
click at [634, 116] on button "Save item" at bounding box center [637, 115] width 62 height 18
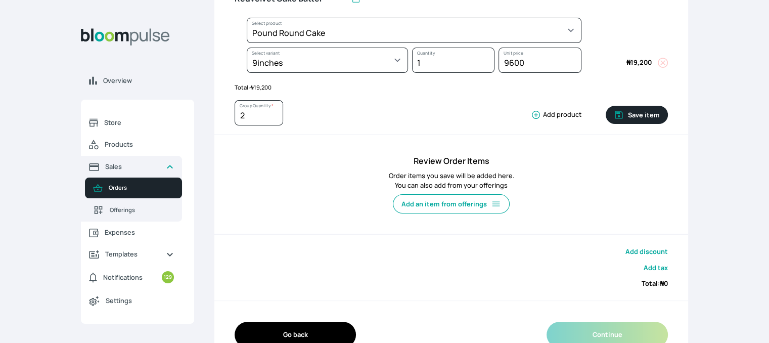
type input "1"
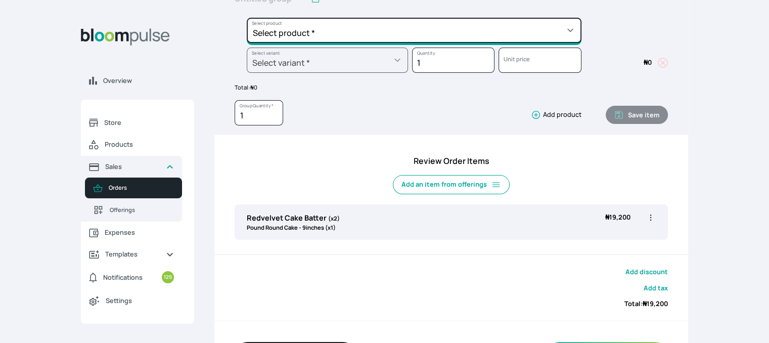
click at [322, 30] on select "Select product * Cake Decoration for 8inches High Chocolate oil based Round Cak…" at bounding box center [414, 30] width 335 height 25
select select "03a9c920-d373-4b55-9805-9de923defabf"
click at [247, 18] on select "Select product * Cake Decoration for 8inches High Chocolate oil based Round Cak…" at bounding box center [414, 30] width 335 height 25
type input "Redvelvet Round Cake"
click at [311, 33] on select "Select product * Cake Decoration for 8inches High Chocolate oil based Round Cak…" at bounding box center [414, 30] width 335 height 25
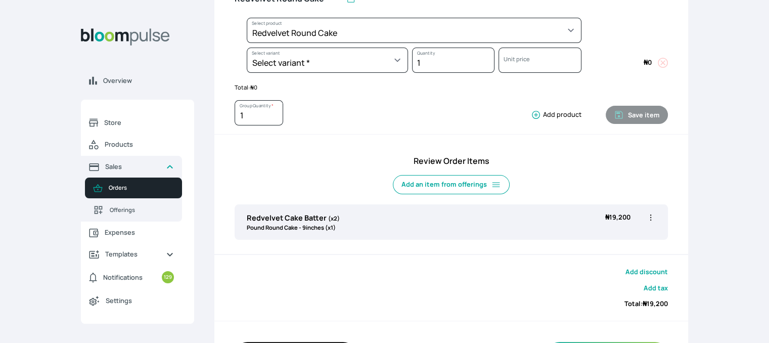
click at [229, 185] on div "Review Order Items Add an item from offerings Redvelvet Cake Batter (x2) Pound …" at bounding box center [451, 200] width 474 height 110
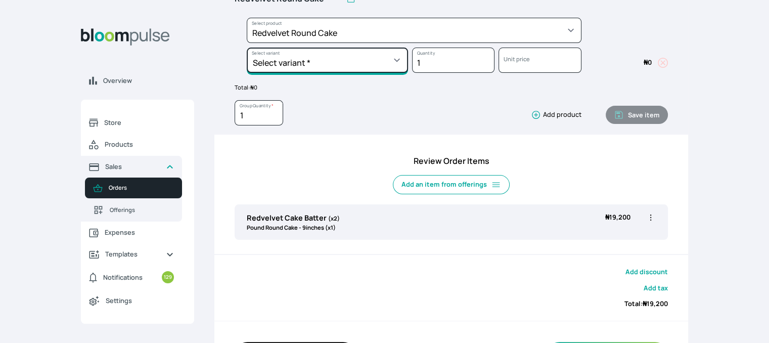
click at [290, 65] on select "Select variant * 10inches 11inches 12inches 13inches 14inches 6inches 7inches 8…" at bounding box center [327, 60] width 161 height 25
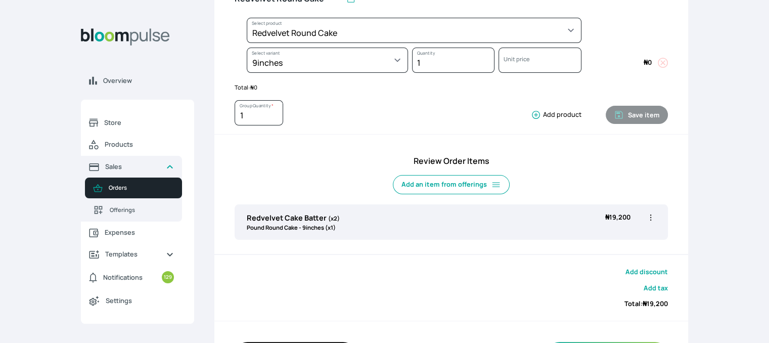
select select "03a9c920-d373-4b55-9805-9de923defabf"
select select "5379e252-3bed-4115-af98-af3f8d11e0c2"
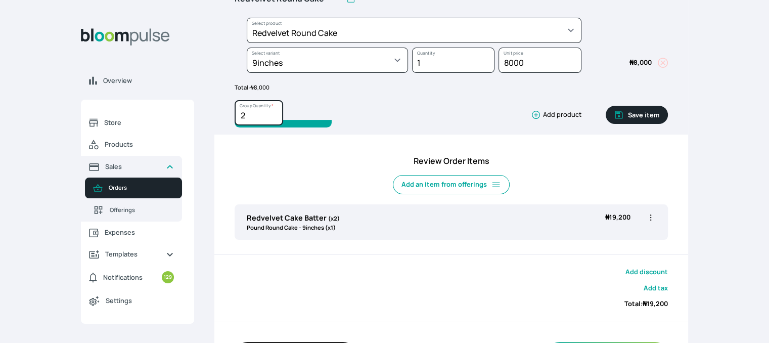
click at [274, 113] on input "2" at bounding box center [259, 112] width 49 height 25
type input "3"
click at [274, 113] on input "3" at bounding box center [259, 112] width 49 height 25
click at [627, 110] on button "Save item" at bounding box center [637, 115] width 62 height 18
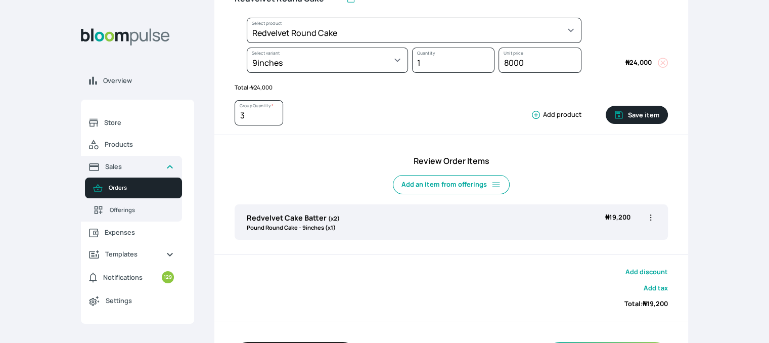
type input "1"
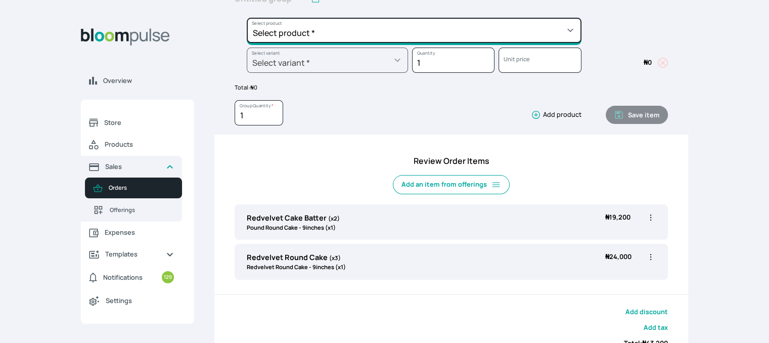
click at [372, 25] on select "Select product * Cake Decoration for 8inches High Chocolate oil based Round Cak…" at bounding box center [414, 30] width 335 height 25
select select "a288c6ae-7a33-4d48-9e4d-feb53a4d1c56"
click at [247, 18] on select "Select product * Cake Decoration for 8inches High Chocolate oil based Round Cak…" at bounding box center [414, 30] width 335 height 25
type input "Pound Round Cake"
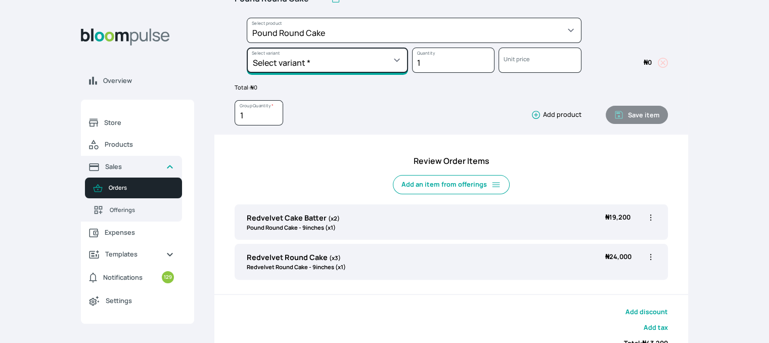
click at [309, 62] on select "Select variant * 10inches 11inches 12inches 13inches 14inches 6inches 7inches 8…" at bounding box center [327, 60] width 161 height 25
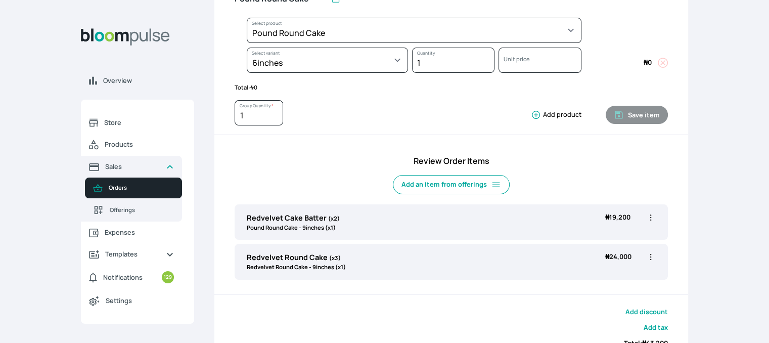
select select "a288c6ae-7a33-4d48-9e4d-feb53a4d1c56"
select select "aea4e495-404d-4082-b042-f4043adda4db"
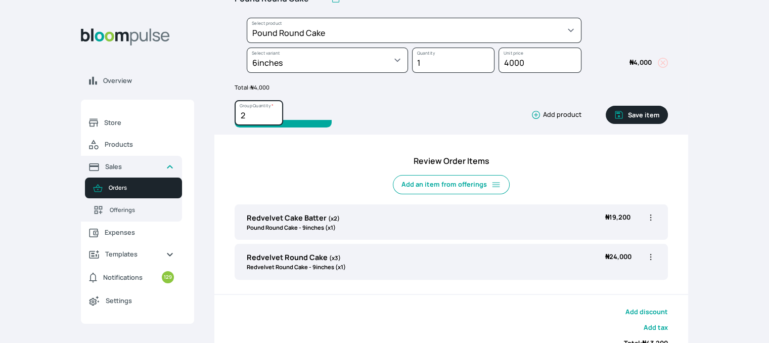
type input "2"
click at [275, 110] on input "2" at bounding box center [259, 112] width 49 height 25
click at [643, 119] on button "Save item" at bounding box center [637, 115] width 62 height 18
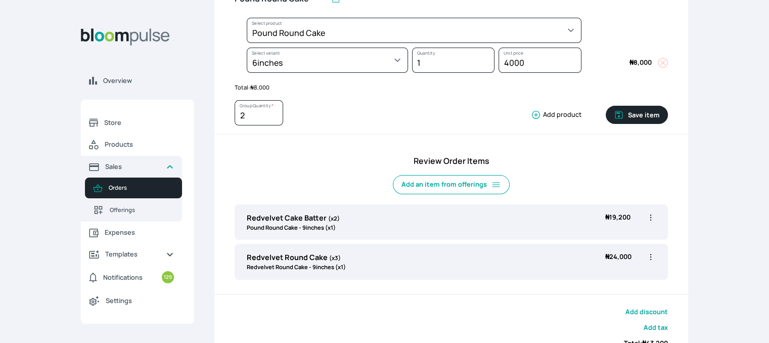
type input "1"
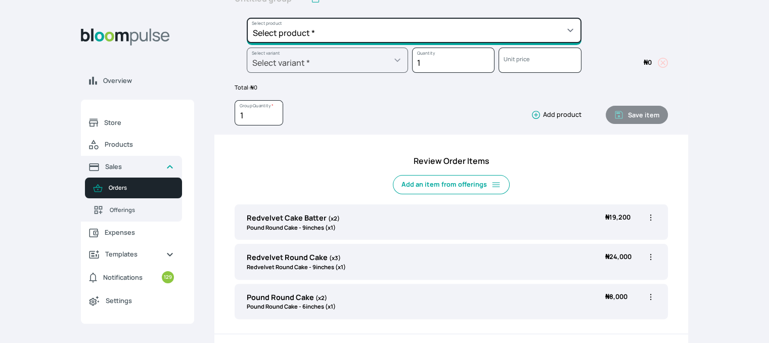
click at [390, 28] on select "Select product * Cake Decoration for 8inches High Chocolate oil based Round Cak…" at bounding box center [414, 30] width 335 height 25
select select "03a9c920-d373-4b55-9805-9de923defabf"
click at [247, 18] on select "Select product * Cake Decoration for 8inches High Chocolate oil based Round Cak…" at bounding box center [414, 30] width 335 height 25
type input "Redvelvet Round Cake"
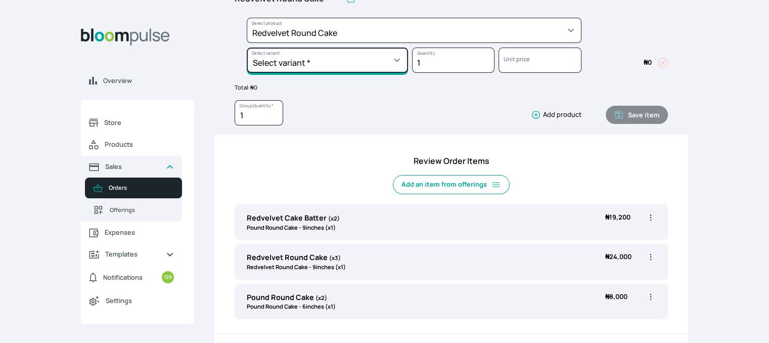
click at [378, 58] on select "Select variant * 10inches 11inches 12inches 13inches 14inches 6inches 7inches 8…" at bounding box center [327, 60] width 161 height 25
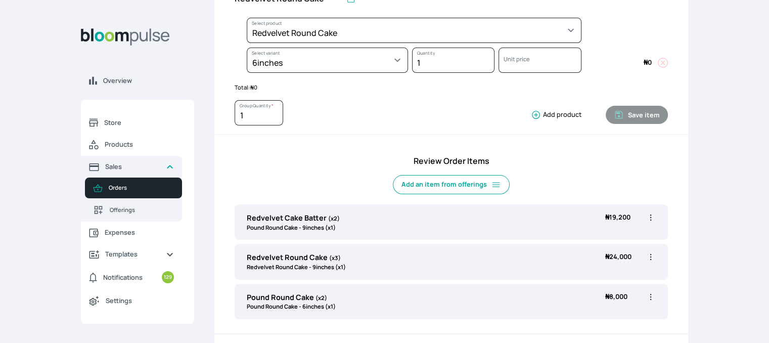
select select "03a9c920-d373-4b55-9805-9de923defabf"
select select "1aaa0133-b16c-4281-9354-ac0a86ea98f8"
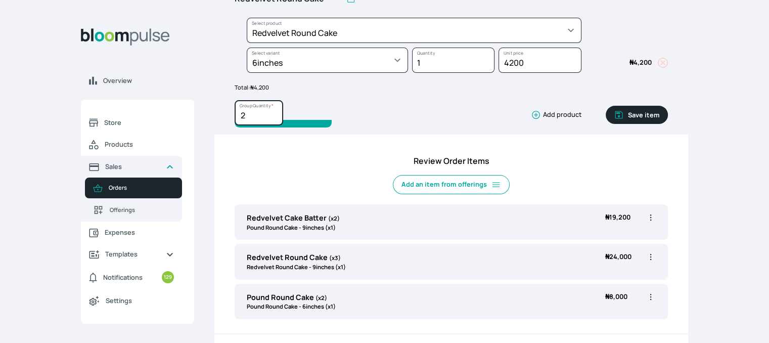
type input "2"
click at [274, 110] on input "2" at bounding box center [259, 112] width 49 height 25
click at [638, 111] on button "Save item" at bounding box center [637, 115] width 62 height 18
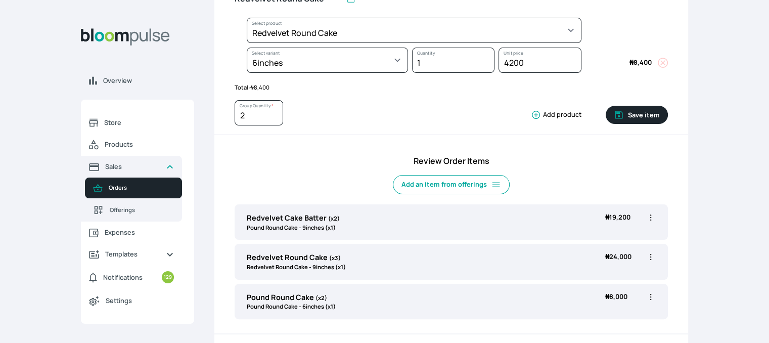
type input "1"
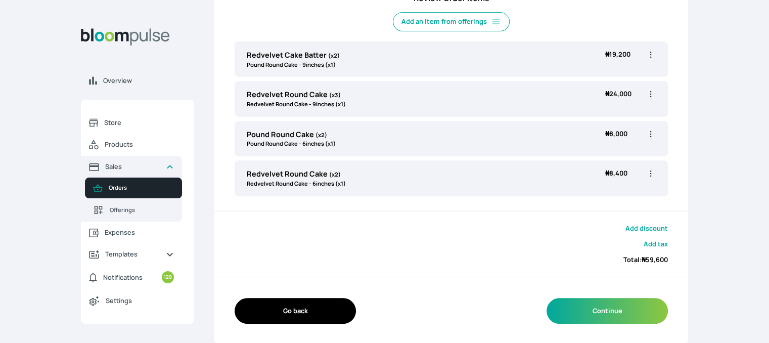
scroll to position [112, 0]
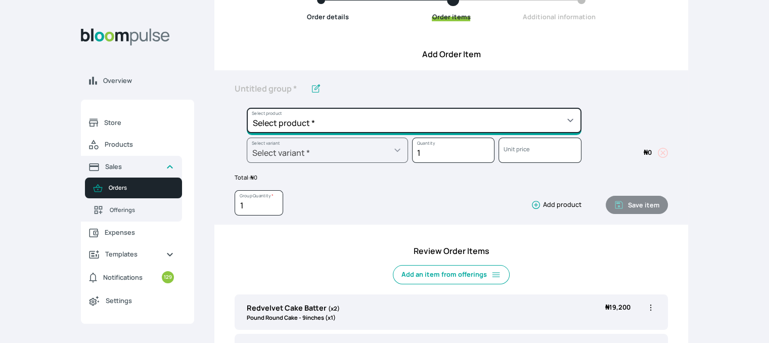
click at [427, 122] on select "Select product * Cake Decoration for 8inches High Chocolate oil based Round Cak…" at bounding box center [414, 120] width 335 height 25
select select "645c6260-b6bb-4351-a585-2a2a1086c83c"
click at [247, 108] on select "Select product * Cake Decoration for 8inches High Chocolate oil based Round Cak…" at bounding box center [414, 120] width 335 height 25
type input "Swiss Meringue Buttercream"
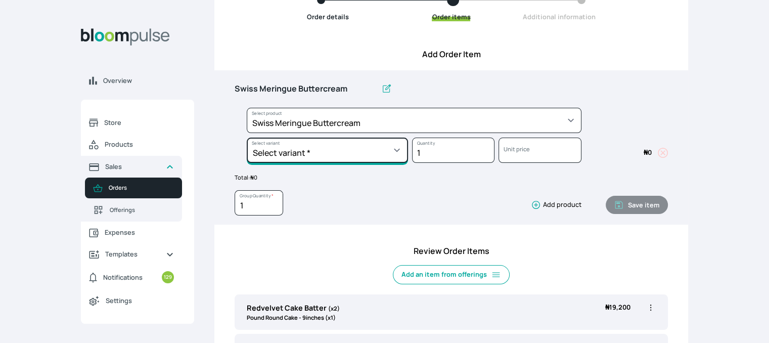
click at [390, 144] on select "Select variant * 1 batch Half batch" at bounding box center [327, 150] width 161 height 25
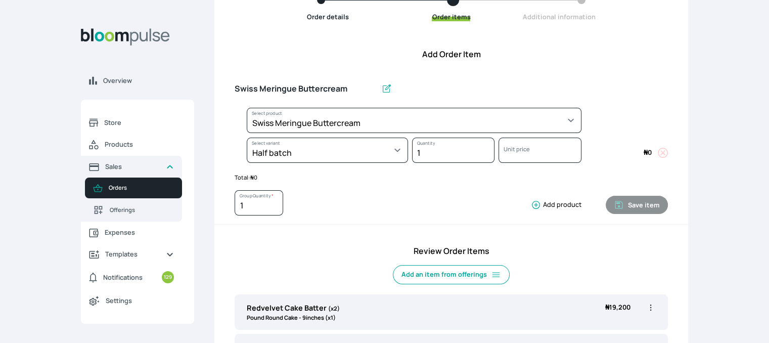
select select "645c6260-b6bb-4351-a585-2a2a1086c83c"
select select "fc7654b8-93b9-411b-9412-103ccf3fe3bb"
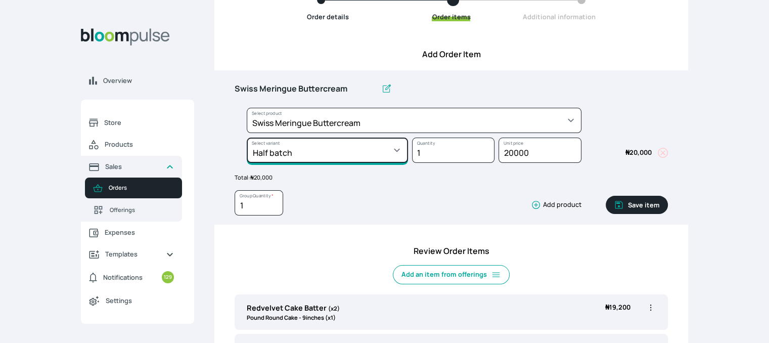
click at [396, 153] on select "Select variant * 1 batch Half batch" at bounding box center [327, 150] width 161 height 25
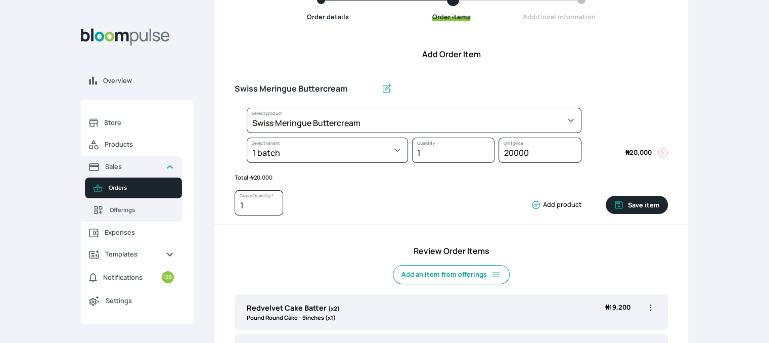
select select "645c6260-b6bb-4351-a585-2a2a1086c83c"
select select "c678bb25-e8eb-455c-a81d-4e3ae4155a32"
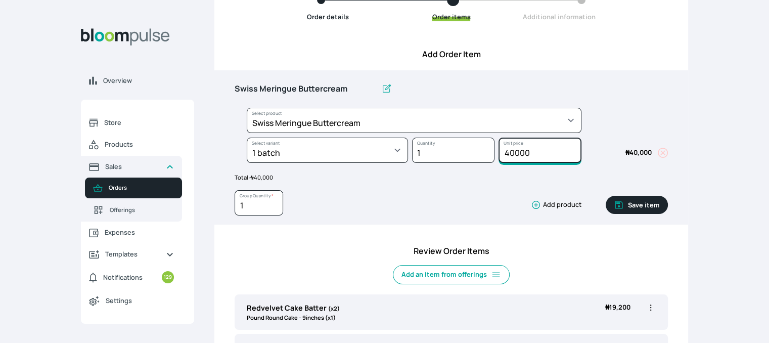
drag, startPoint x: 536, startPoint y: 155, endPoint x: 472, endPoint y: 162, distance: 64.6
click at [472, 162] on div "Select product * Cake Decoration for 8inches High Chocolate oil based Round Cak…" at bounding box center [451, 138] width 433 height 60
type input "30000"
click at [641, 208] on button "Save item" at bounding box center [637, 205] width 62 height 18
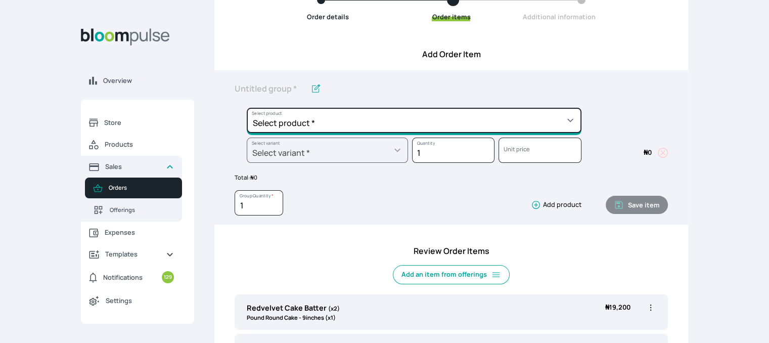
click at [421, 122] on select "Select product * Cake Decoration for 8inches High Chocolate oil based Round Cak…" at bounding box center [414, 120] width 335 height 25
select select "8010db02-07cd-44bd-8936-1cca38eae19c"
click at [247, 108] on select "Select product * Cake Decoration for 8inches High Chocolate oil based Round Cak…" at bounding box center [414, 120] width 335 height 25
type input "Fondant 1 Recipe"
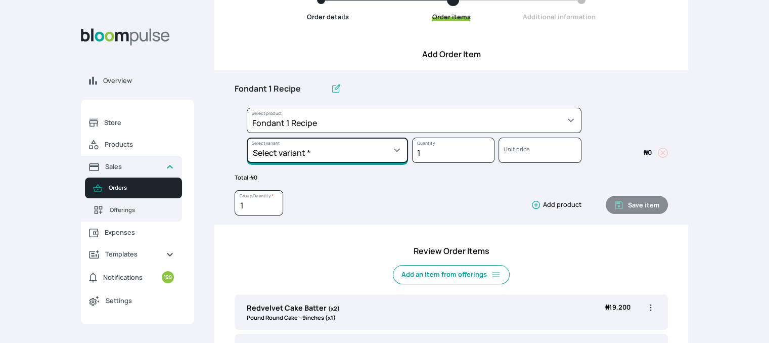
click at [359, 149] on select "Select variant * Regular" at bounding box center [327, 150] width 161 height 25
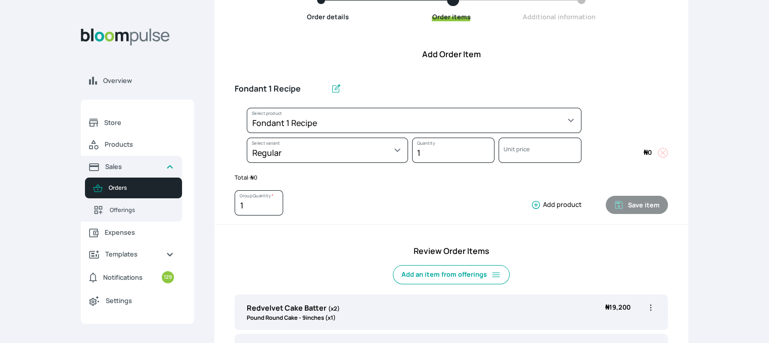
select select "8010db02-07cd-44bd-8936-1cca38eae19c"
select select "42ad62f1-0410-4207-9b65-65b7136d5369"
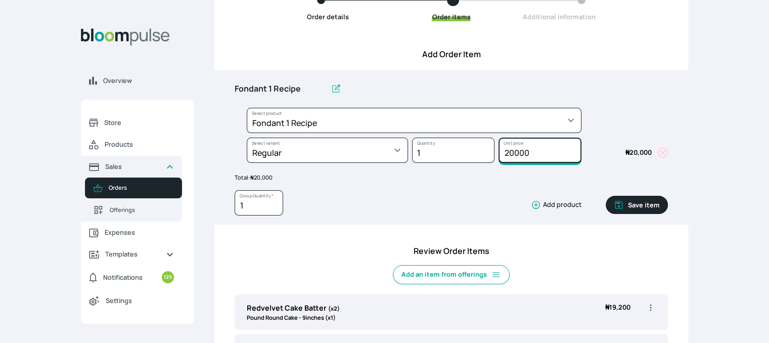
drag, startPoint x: 531, startPoint y: 152, endPoint x: 502, endPoint y: 153, distance: 29.4
click at [502, 153] on input "20000" at bounding box center [540, 150] width 82 height 25
type input "1"
type input "20000"
click at [645, 199] on button "Save item" at bounding box center [637, 205] width 62 height 18
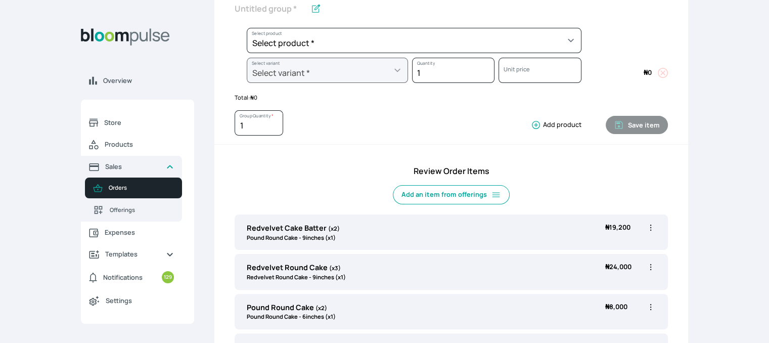
scroll to position [192, 0]
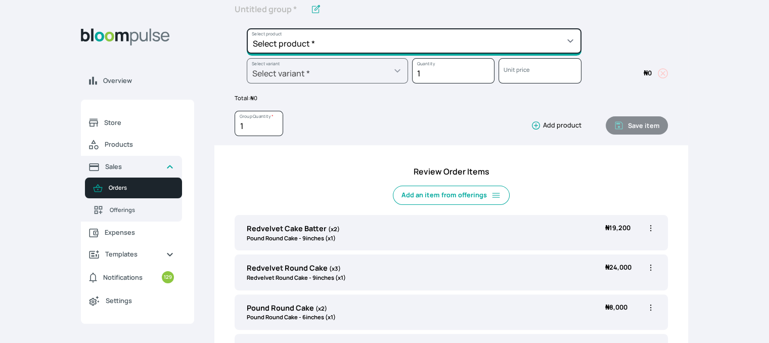
click at [382, 41] on select "Select product * Cake Decoration for 8inches High Chocolate oil based Round Cak…" at bounding box center [414, 40] width 335 height 25
select select "023b730d-bc46-477e-b7f7-d3522e7f455b"
click at [247, 28] on select "Select product * Cake Decoration for 8inches High Chocolate oil based Round Cak…" at bounding box center [414, 40] width 335 height 25
type input "Cake Decoration for 8inches High"
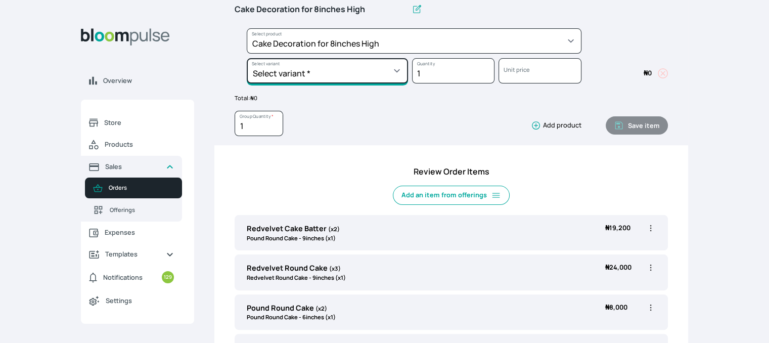
click at [373, 64] on select "Select variant * Basic Complex Regular" at bounding box center [327, 70] width 161 height 25
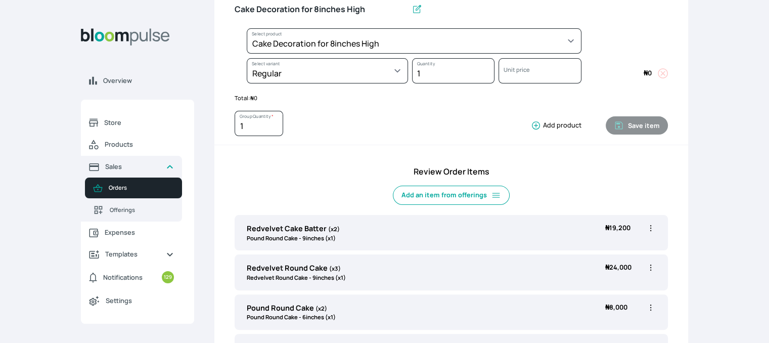
select select "023b730d-bc46-477e-b7f7-d3522e7f455b"
select select "13dbb06e-f851-45db-a0d6-3609ea7c0f11"
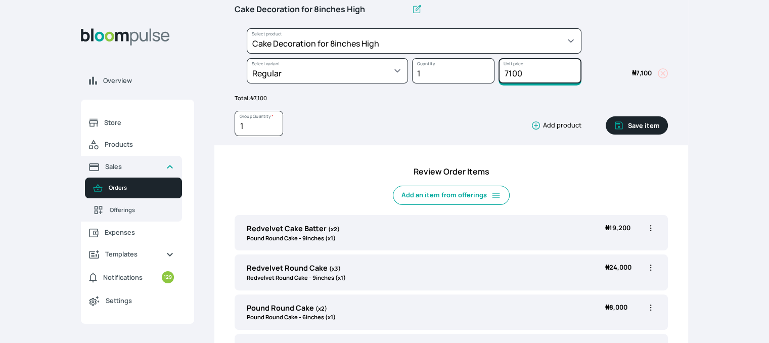
drag, startPoint x: 539, startPoint y: 70, endPoint x: 471, endPoint y: 71, distance: 67.8
click at [471, 71] on div "Select product * Cake Decoration for 8inches High Chocolate oil based Round Cak…" at bounding box center [451, 58] width 433 height 60
type input "25000"
click at [630, 118] on button "Save item" at bounding box center [637, 125] width 62 height 18
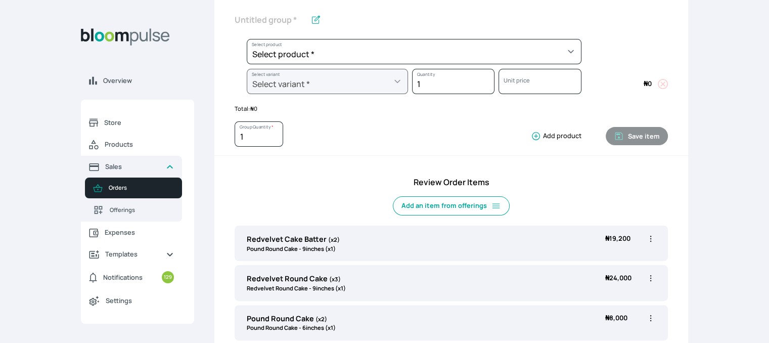
scroll to position [181, 0]
click at [648, 236] on icon "button" at bounding box center [651, 239] width 10 height 10
click at [605, 263] on li "Edit" at bounding box center [611, 260] width 89 height 18
click at [649, 235] on icon "button" at bounding box center [651, 239] width 10 height 10
click at [597, 256] on span "Edit" at bounding box center [592, 260] width 11 height 9
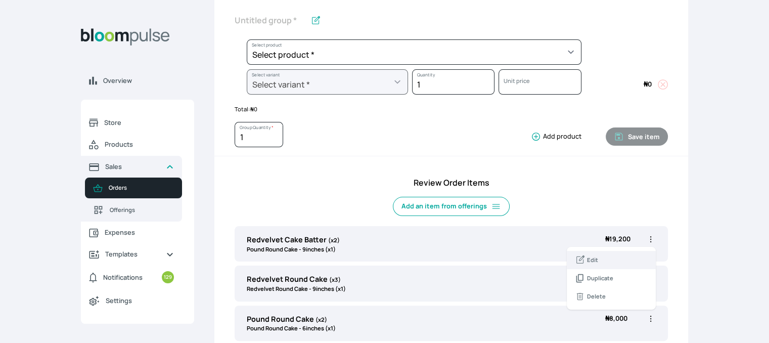
type input "Redvelvet Cake Batter"
type input "2"
select select "a288c6ae-7a33-4d48-9e4d-feb53a4d1c56"
select select "90104d7c-91f6-4a51-97f2-62ef757fae1a"
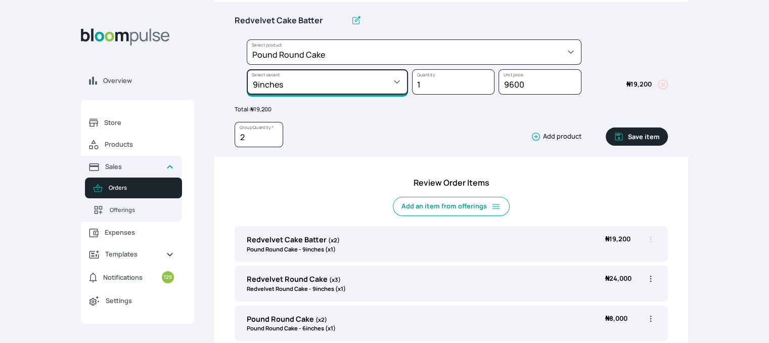
click at [336, 70] on select "Select variant * 10inches 11inches 12inches 13inches 14inches 6inches 7inches 8…" at bounding box center [327, 81] width 161 height 25
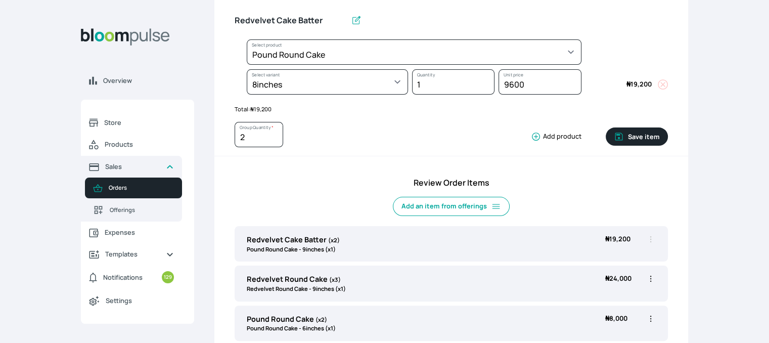
select select "a288c6ae-7a33-4d48-9e4d-feb53a4d1c56"
select select "4fe2a9c9-035d-4f81-9445-33615b141a5d"
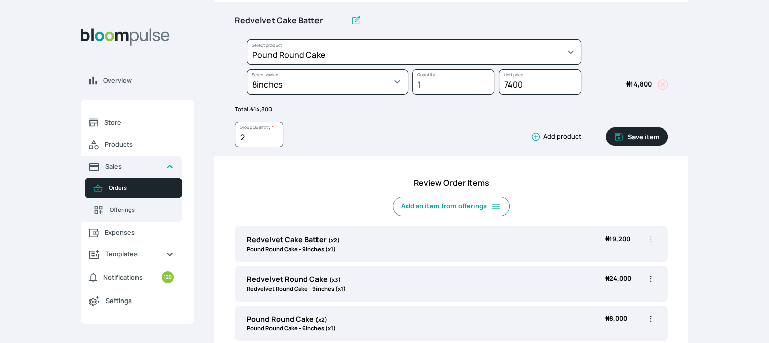
click at [639, 132] on button "Save item" at bounding box center [637, 136] width 62 height 18
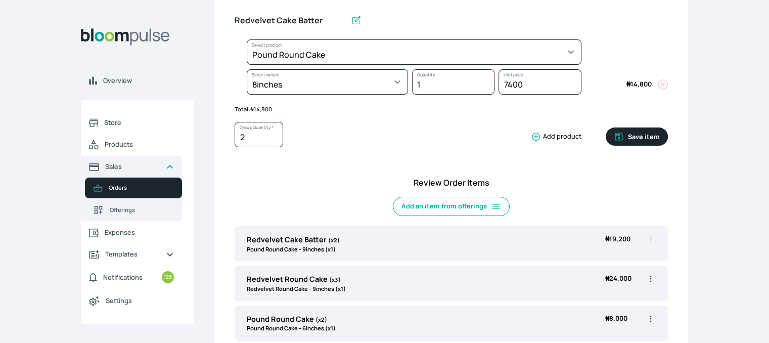
type input "1"
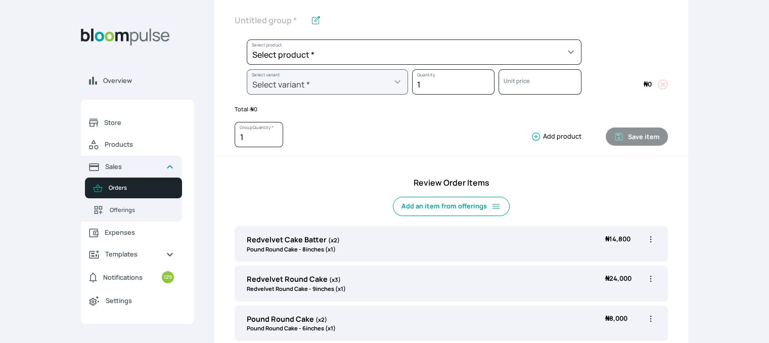
click at [651, 281] on icon "button" at bounding box center [651, 279] width 10 height 10
click at [601, 301] on span "Edit" at bounding box center [611, 300] width 73 height 10
type input "Redvelvet Round Cake"
type input "3"
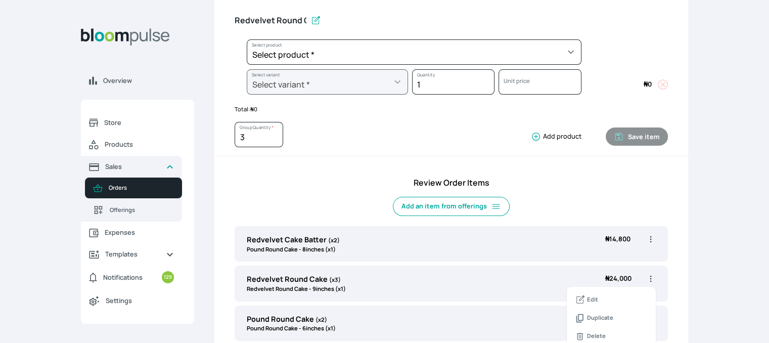
select select "03a9c920-d373-4b55-9805-9de923defabf"
select select "5379e252-3bed-4115-af98-af3f8d11e0c2"
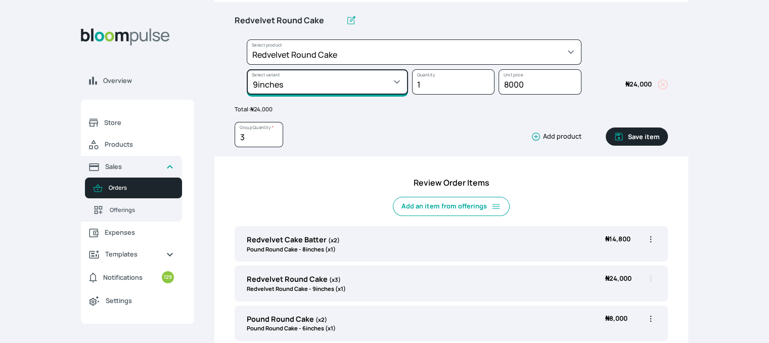
click at [384, 77] on select "Select variant * 10inches 11inches 12inches 13inches 14inches 6inches 7inches 8…" at bounding box center [327, 81] width 161 height 25
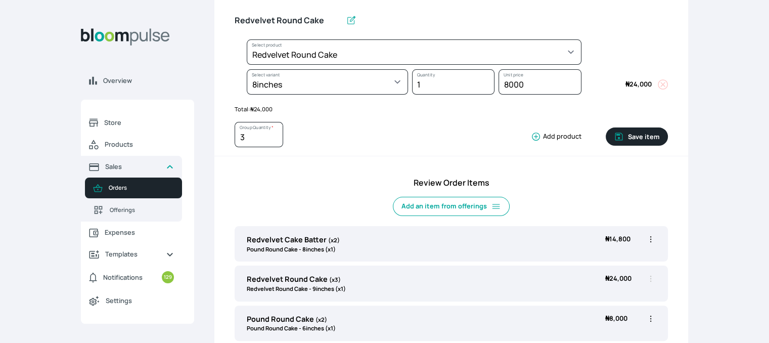
select select "03a9c920-d373-4b55-9805-9de923defabf"
select select "c8b989e3-4ac1-43d8-8950-dfc7c8983fd0"
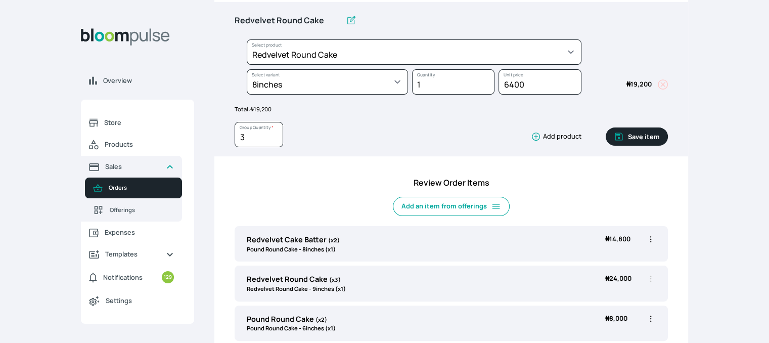
click at [625, 130] on button "Save item" at bounding box center [637, 136] width 62 height 18
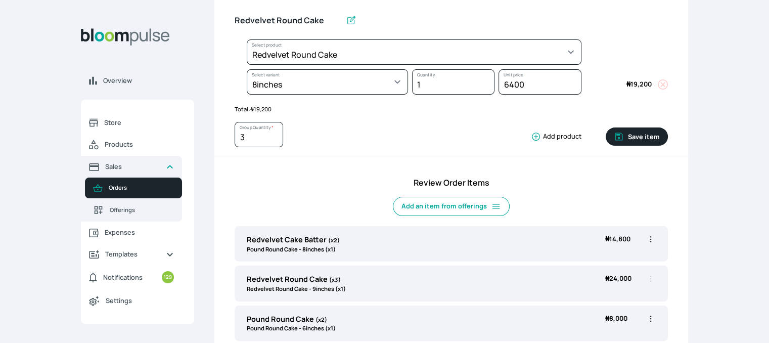
type input "1"
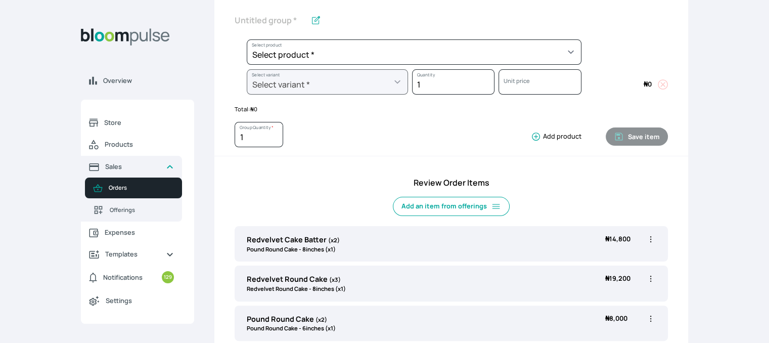
scroll to position [282, 0]
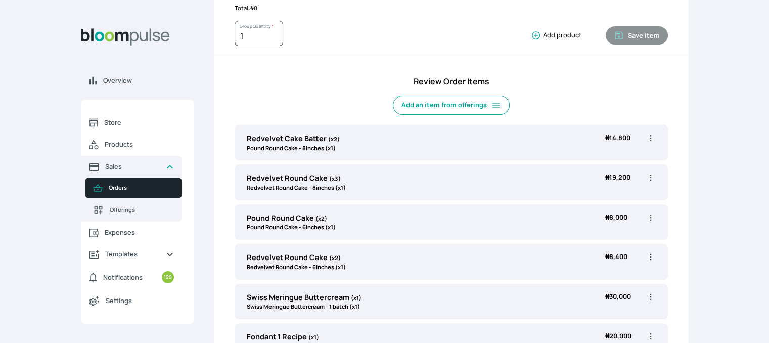
click at [650, 215] on icon "button" at bounding box center [651, 217] width 10 height 10
click at [575, 237] on icon at bounding box center [580, 238] width 10 height 10
type input "Pound Round Cake"
type input "2"
select select "a288c6ae-7a33-4d48-9e4d-feb53a4d1c56"
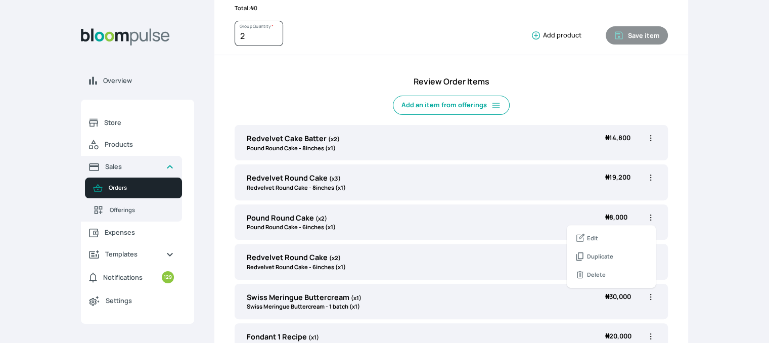
select select "aea4e495-404d-4082-b042-f4043adda4db"
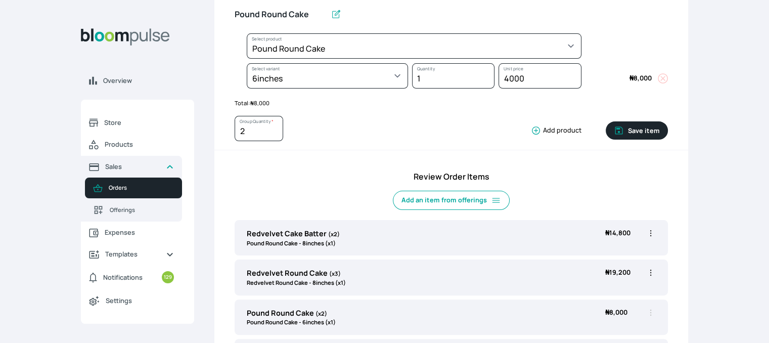
scroll to position [181, 0]
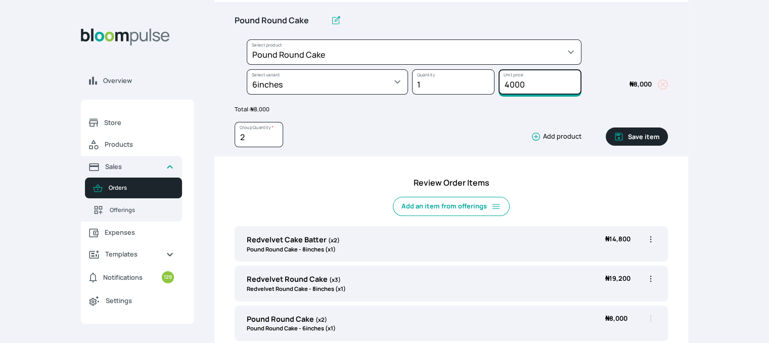
drag, startPoint x: 534, startPoint y: 87, endPoint x: 500, endPoint y: 81, distance: 34.9
click at [500, 81] on input "4000" at bounding box center [540, 81] width 82 height 25
type input "3000"
click at [638, 136] on button "Save item" at bounding box center [637, 136] width 62 height 18
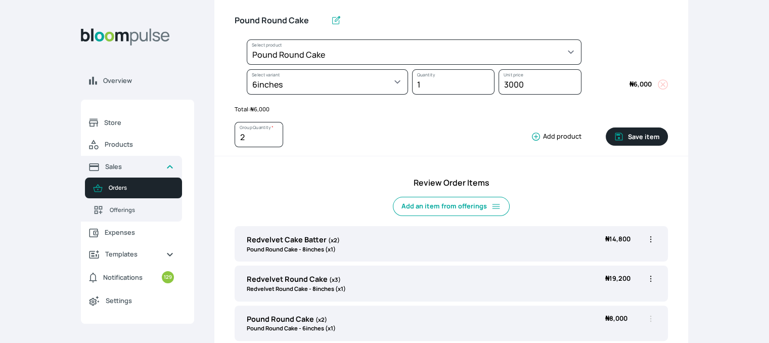
type input "1"
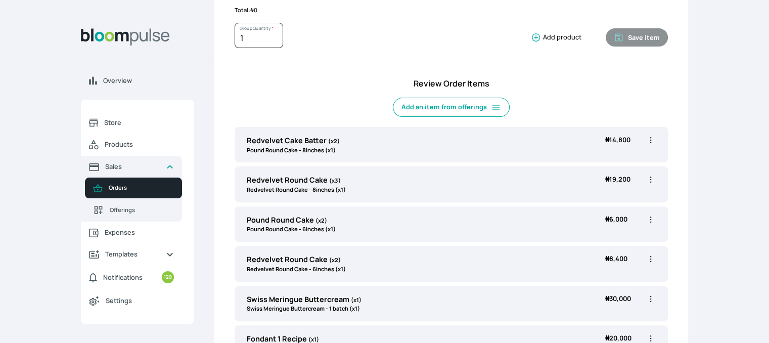
scroll to position [282, 0]
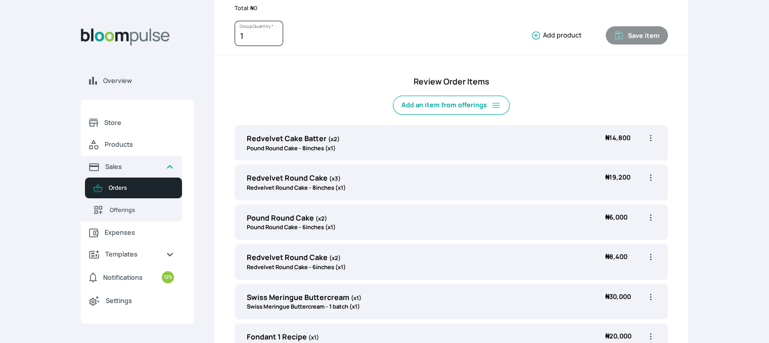
click at [651, 252] on icon "button" at bounding box center [651, 257] width 10 height 10
click at [610, 275] on span "Edit" at bounding box center [611, 278] width 73 height 10
type input "Redvelvet Round Cake"
type input "2"
select select "03a9c920-d373-4b55-9805-9de923defabf"
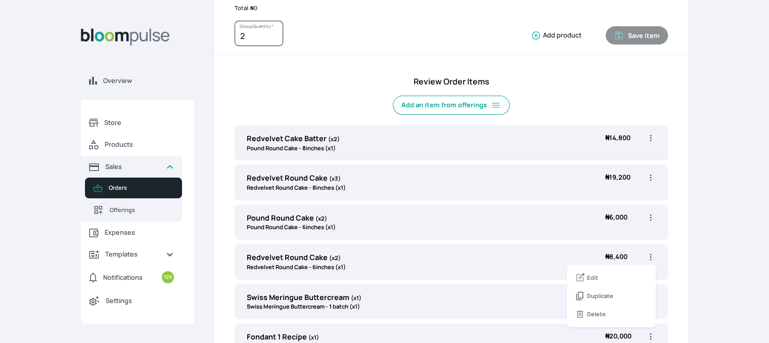
select select "1aaa0133-b16c-4281-9354-ac0a86ea98f8"
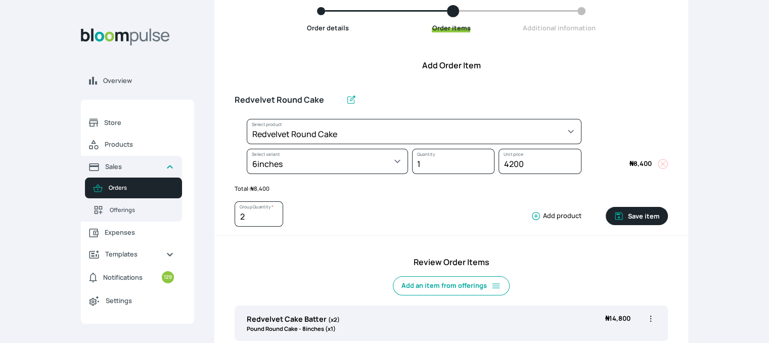
scroll to position [79, 0]
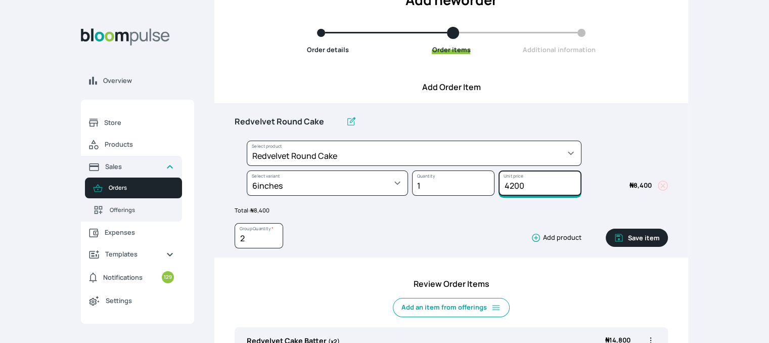
drag, startPoint x: 540, startPoint y: 189, endPoint x: 485, endPoint y: 185, distance: 54.3
click at [485, 185] on div "Select product * Cake Decoration for 8inches High Chocolate oil based Round Cak…" at bounding box center [451, 171] width 433 height 60
type input "3200"
click at [658, 236] on button "Save item" at bounding box center [637, 238] width 62 height 18
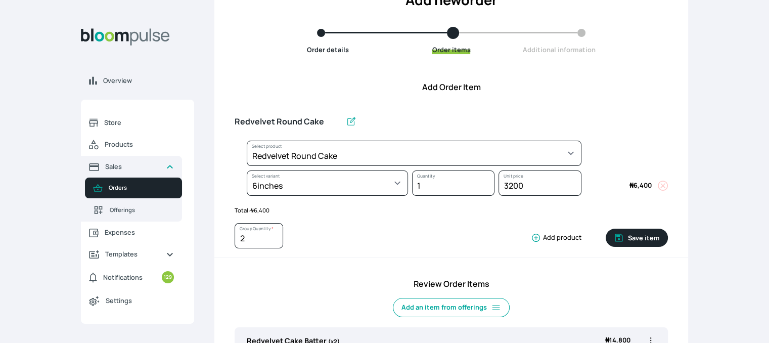
type input "1"
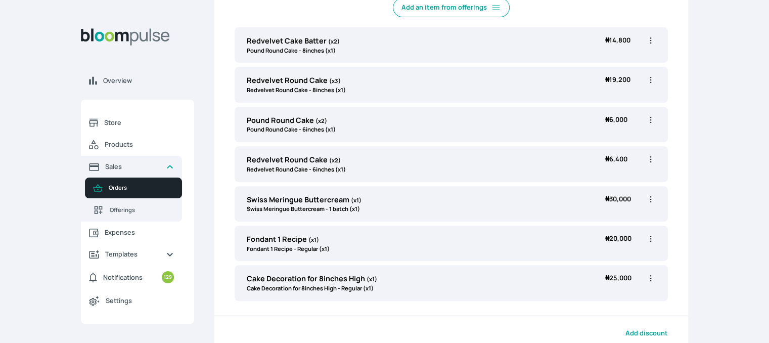
scroll to position [383, 0]
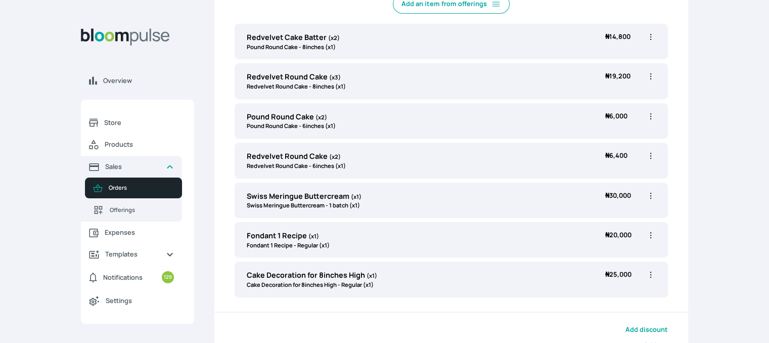
click at [647, 194] on icon "button" at bounding box center [651, 196] width 10 height 10
click at [617, 214] on span "Edit" at bounding box center [611, 216] width 73 height 10
type input "Swiss Meringue Buttercream"
select select "645c6260-b6bb-4351-a585-2a2a1086c83c"
select select "c678bb25-e8eb-455c-a81d-4e3ae4155a32"
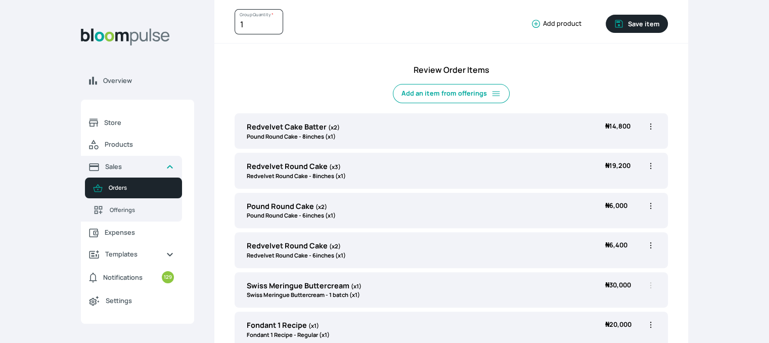
scroll to position [130, 0]
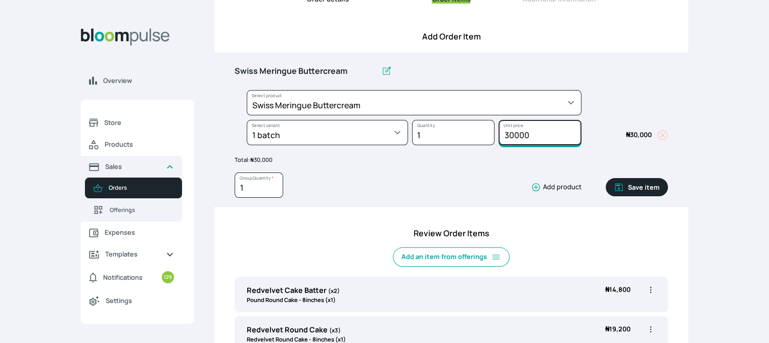
drag, startPoint x: 540, startPoint y: 135, endPoint x: 481, endPoint y: 136, distance: 59.2
click at [481, 136] on div "Select product * Cake Decoration for 8inches High Chocolate oil based Round Cak…" at bounding box center [451, 120] width 433 height 60
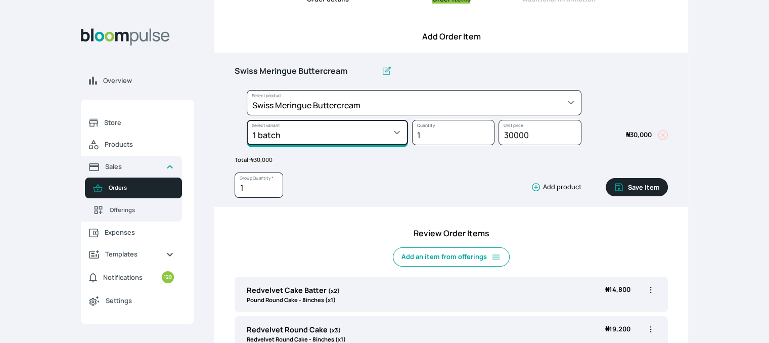
click at [398, 138] on select "Select variant * 1 batch Half batch" at bounding box center [327, 132] width 161 height 25
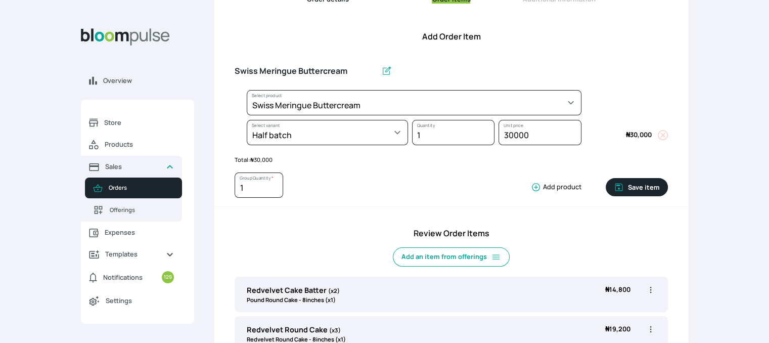
select select "645c6260-b6bb-4351-a585-2a2a1086c83c"
select select "fc7654b8-93b9-411b-9412-103ccf3fe3bb"
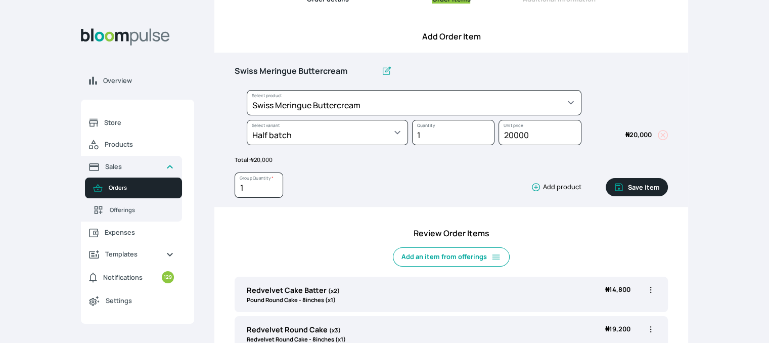
click at [633, 184] on button "Save item" at bounding box center [637, 187] width 62 height 18
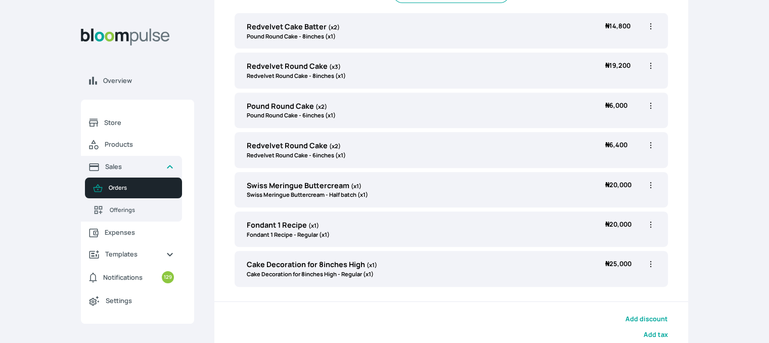
scroll to position [383, 0]
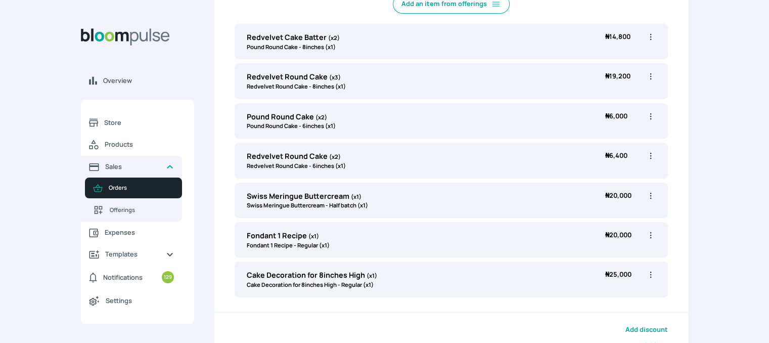
click at [651, 235] on icon "button" at bounding box center [651, 235] width 10 height 10
click at [590, 254] on span "Edit" at bounding box center [592, 256] width 11 height 9
type input "Fondant 1 Recipe"
select select "8010db02-07cd-44bd-8936-1cca38eae19c"
select select "42ad62f1-0410-4207-9b65-65b7136d5369"
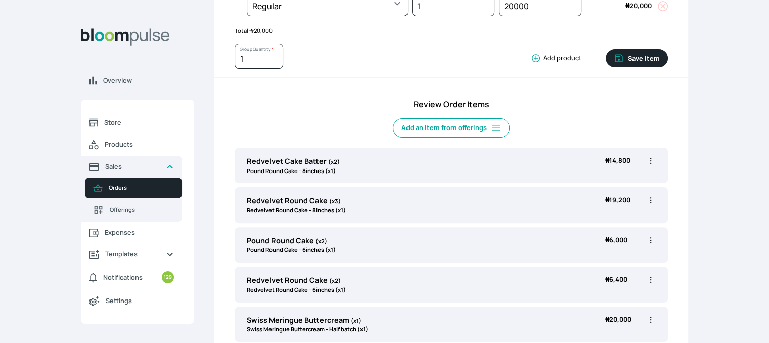
scroll to position [79, 0]
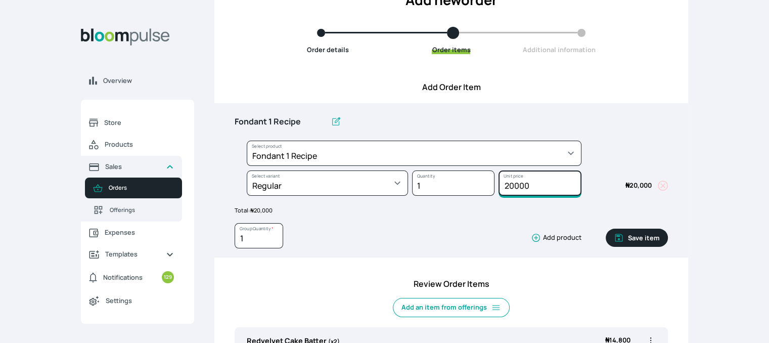
drag, startPoint x: 545, startPoint y: 187, endPoint x: 470, endPoint y: 188, distance: 74.8
click at [470, 188] on div "Select product * Cake Decoration for 8inches High Chocolate oil based Round Cak…" at bounding box center [451, 171] width 433 height 60
type input "15000"
click at [653, 237] on button "Save item" at bounding box center [637, 238] width 62 height 18
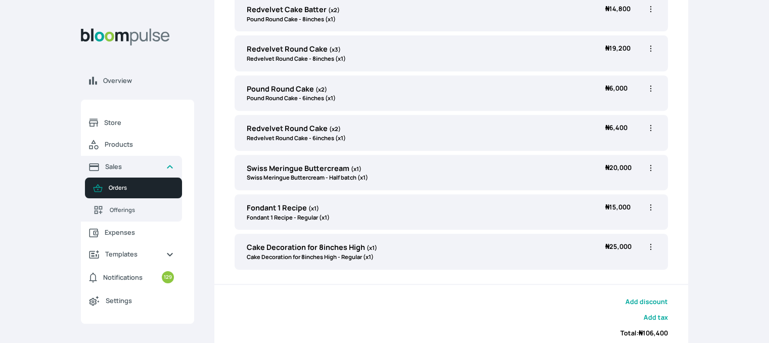
scroll to position [484, 0]
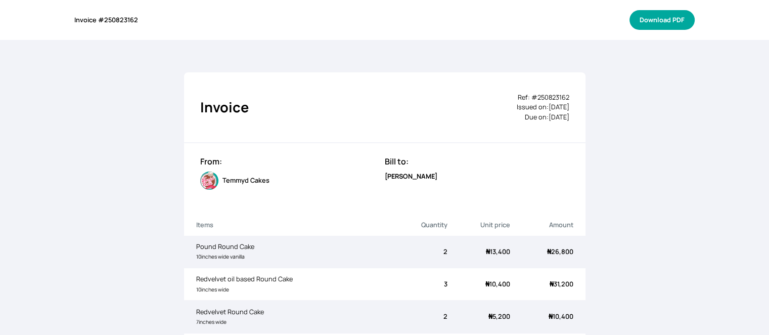
click at [679, 20] on button "Download PDF" at bounding box center [662, 20] width 65 height 20
